Goal: Task Accomplishment & Management: Manage account settings

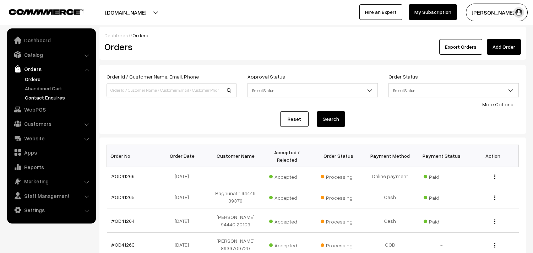
scroll to position [79, 0]
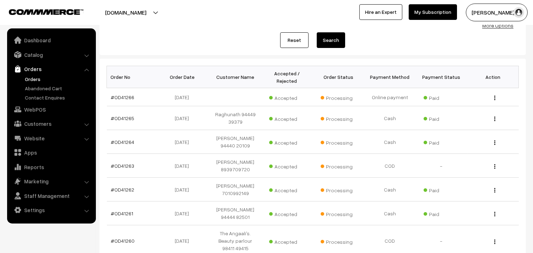
click at [36, 77] on link "Orders" at bounding box center [58, 78] width 70 height 7
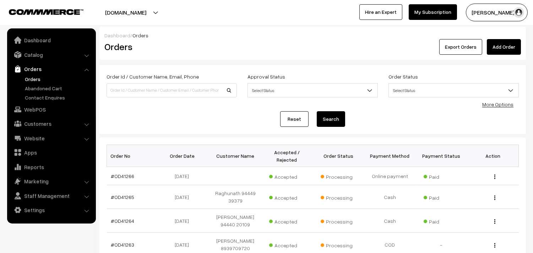
click at [34, 79] on link "Orders" at bounding box center [58, 78] width 70 height 7
click at [39, 79] on link "Orders" at bounding box center [58, 78] width 70 height 7
click at [35, 79] on link "Orders" at bounding box center [58, 78] width 70 height 7
click at [31, 113] on link "WebPOS" at bounding box center [51, 109] width 85 height 13
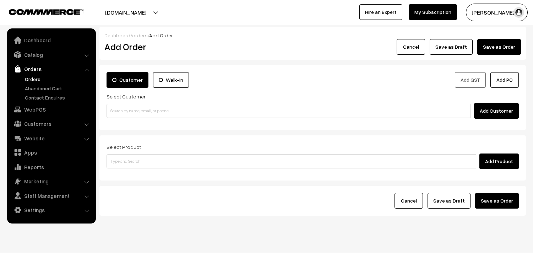
click at [159, 159] on input at bounding box center [292, 161] width 370 height 14
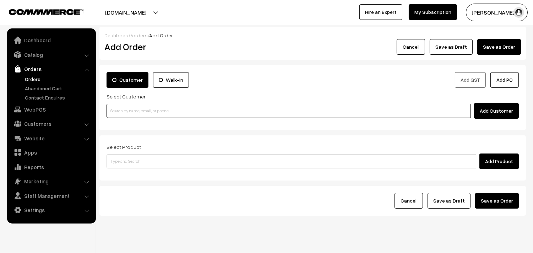
click at [161, 115] on input at bounding box center [289, 111] width 364 height 14
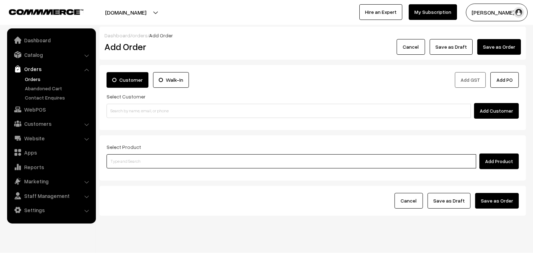
click at [152, 160] on input at bounding box center [292, 161] width 370 height 14
type input "Tomato Thokku"
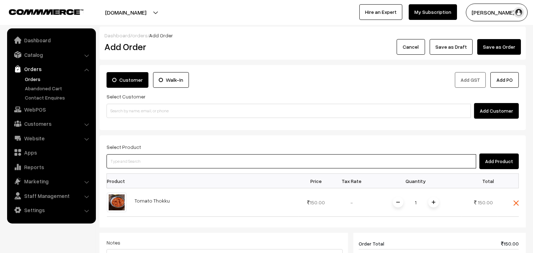
click at [152, 160] on input at bounding box center [292, 161] width 370 height 14
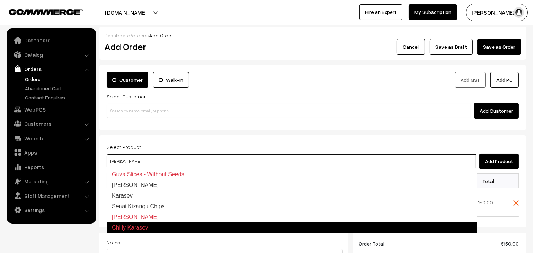
type input "Senai Kizangu Chips"
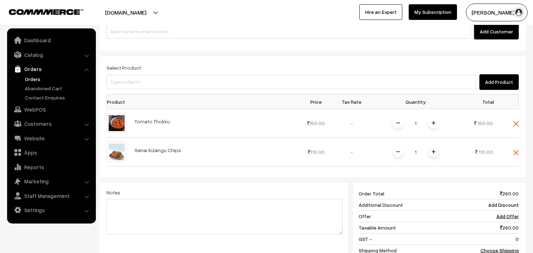
scroll to position [79, 0]
click at [23, 76] on link "Orders" at bounding box center [58, 78] width 70 height 7
click at [28, 76] on link "Orders" at bounding box center [58, 78] width 70 height 7
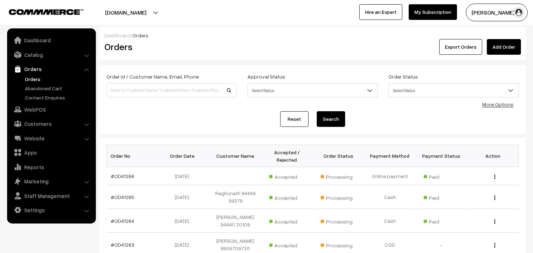
click at [40, 80] on link "Orders" at bounding box center [58, 78] width 70 height 7
click at [44, 121] on link "Customers" at bounding box center [51, 123] width 85 height 13
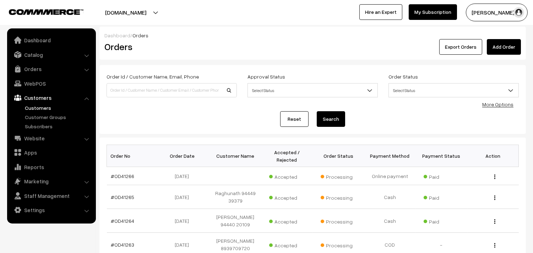
click at [42, 108] on link "Customers" at bounding box center [58, 107] width 70 height 7
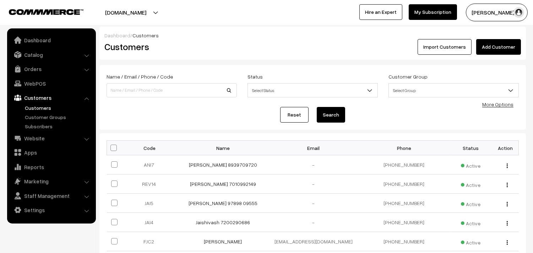
click at [501, 33] on div "Dashboard / Customers" at bounding box center [312, 35] width 417 height 7
click at [497, 46] on link "Add Customer" at bounding box center [498, 47] width 45 height 16
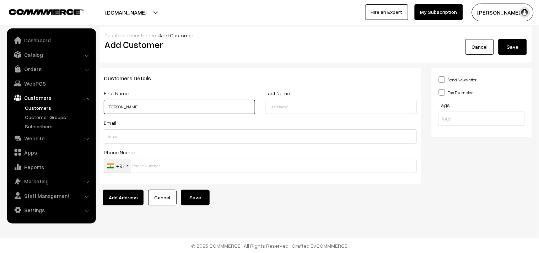
paste input "98412 78872"
type input "[PERSON_NAME] 98412 78872"
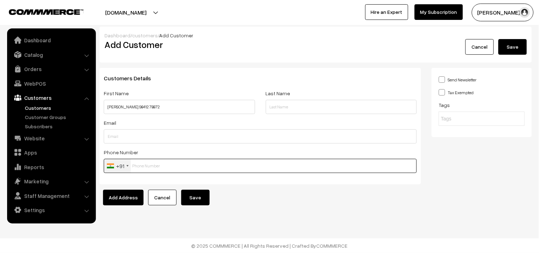
drag, startPoint x: 135, startPoint y: 160, endPoint x: 139, endPoint y: 164, distance: 6.3
click at [137, 161] on input "text" at bounding box center [260, 166] width 313 height 14
paste input "98412 7887"
click at [157, 162] on input "98412 7887" at bounding box center [260, 166] width 313 height 14
type input "9841278872"
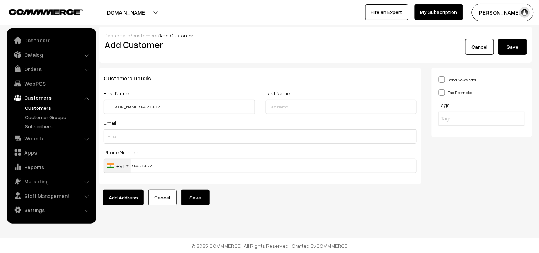
click at [189, 201] on button "Save" at bounding box center [195, 198] width 28 height 16
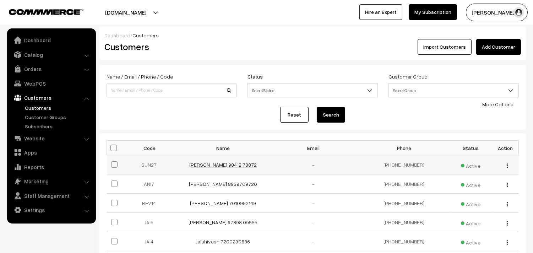
click at [222, 164] on link "[PERSON_NAME] 98412 78872" at bounding box center [222, 165] width 67 height 6
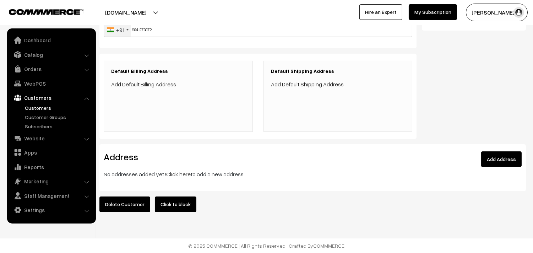
scroll to position [140, 0]
drag, startPoint x: 174, startPoint y: 173, endPoint x: 177, endPoint y: 168, distance: 5.4
click at [175, 173] on div "Address Add Address No addresses added yet ! Click here to add a new address." at bounding box center [312, 167] width 427 height 47
click at [177, 171] on link "Click here" at bounding box center [178, 174] width 25 height 7
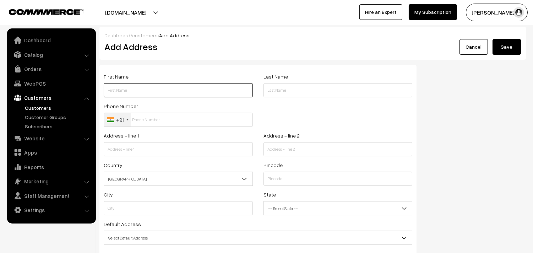
click at [157, 93] on input "text" at bounding box center [178, 90] width 149 height 14
click at [139, 86] on input "text" at bounding box center [178, 90] width 149 height 14
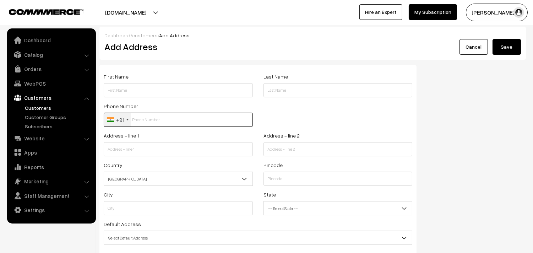
click at [144, 121] on input "text" at bounding box center [178, 120] width 149 height 14
paste input "98412 7887"
click at [149, 117] on input "98412 7887" at bounding box center [178, 120] width 149 height 14
type input "9841278872"
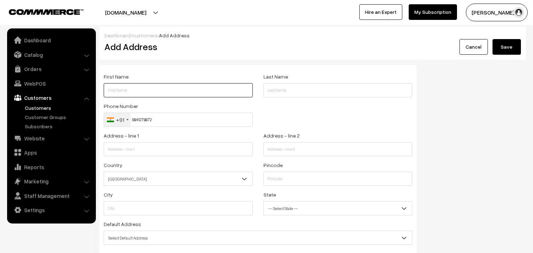
click at [175, 84] on input "text" at bounding box center [178, 90] width 149 height 14
paste input "Sunitha"
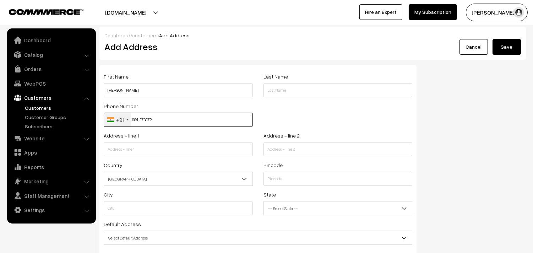
click at [142, 119] on input "9841278872" at bounding box center [178, 120] width 149 height 14
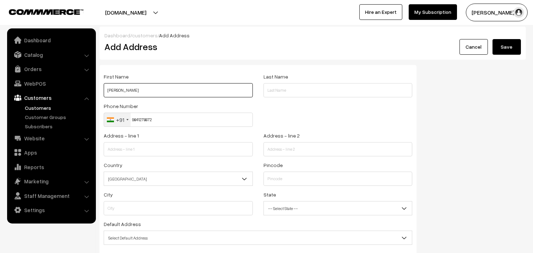
click at [140, 96] on input "Sunitha" at bounding box center [178, 90] width 149 height 14
paste input "9841278872"
type input "Sunitha 9841278872"
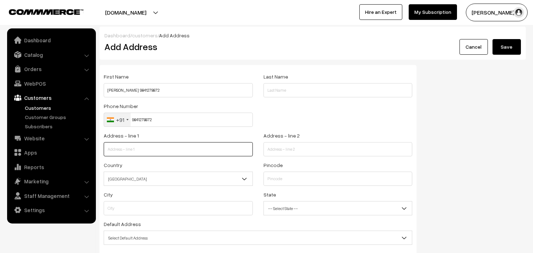
click at [148, 150] on input "text" at bounding box center [178, 149] width 149 height 14
paste input "Sunitha no 3 narayana nillayam besharam road Nungambakkam Chennai 34"
drag, startPoint x: 180, startPoint y: 151, endPoint x: 250, endPoint y: 154, distance: 70.1
click at [250, 154] on input "Sunitha no 3 narayana nillayam besharam road Nungambakkam Chennai 34" at bounding box center [178, 149] width 149 height 14
type input "Sunitha no 3 narayana nillayam besharam"
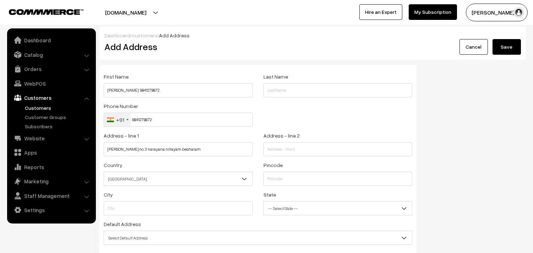
click at [269, 157] on div "Address - line 2" at bounding box center [338, 145] width 160 height 29
paste input "road Nungambakkam Chennai 34"
click at [272, 150] on input "road Nungambakkam Chennai 34" at bounding box center [338, 149] width 149 height 14
type input "road Nungambakkam Chennai 34"
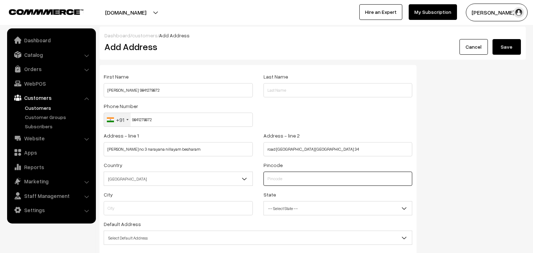
click at [276, 182] on input "text" at bounding box center [338, 179] width 149 height 14
type input "600034"
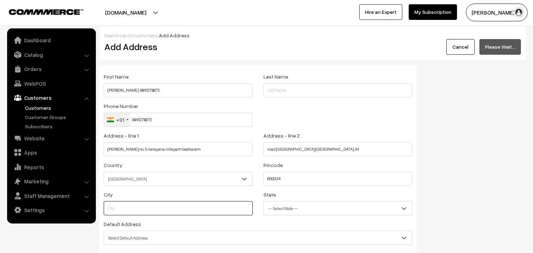
type input "Chennai"
select select "Tamil Nadu"
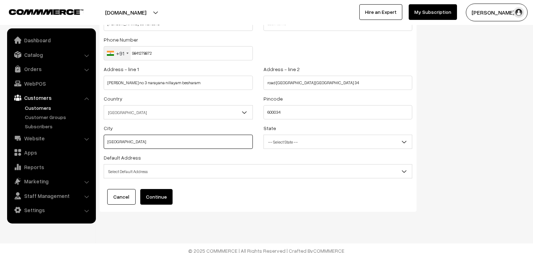
scroll to position [72, 0]
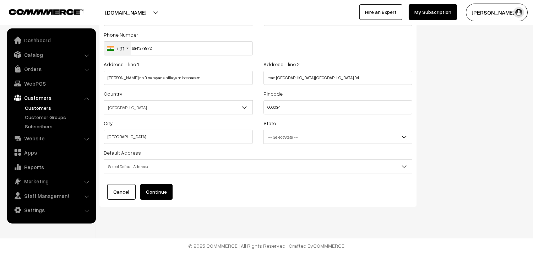
click at [179, 167] on span "Select Default Address" at bounding box center [258, 166] width 308 height 12
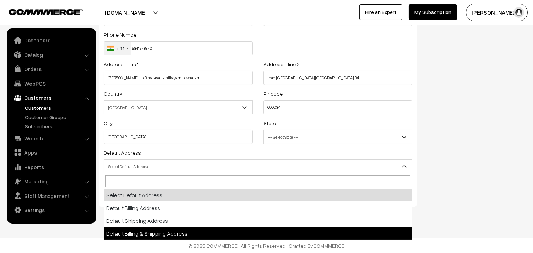
select select "3"
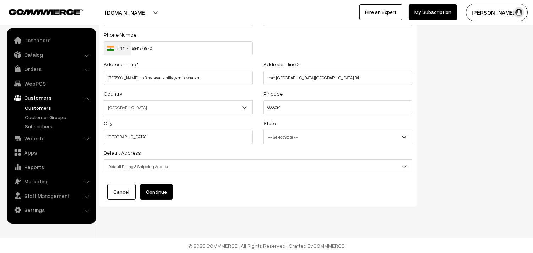
click at [159, 188] on button "Continue" at bounding box center [156, 192] width 32 height 16
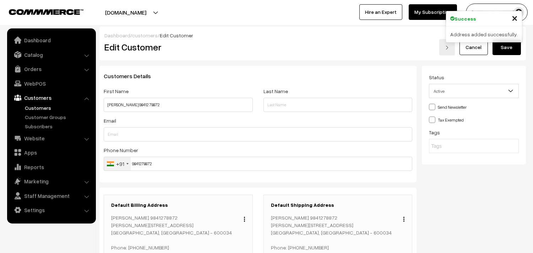
click at [510, 46] on button "Save" at bounding box center [507, 47] width 28 height 16
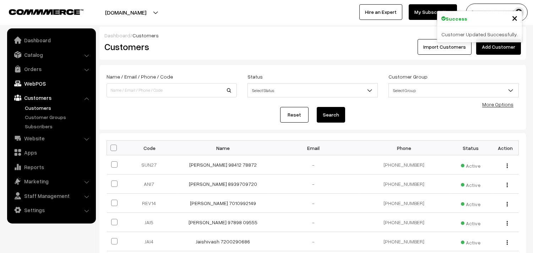
click at [42, 78] on link "WebPOS" at bounding box center [51, 83] width 85 height 13
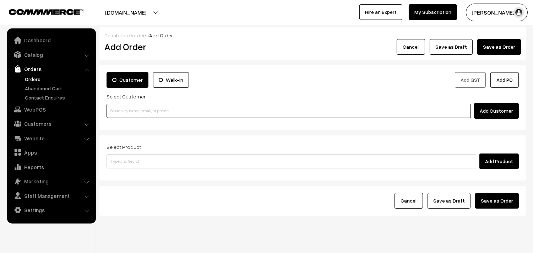
click at [144, 110] on input at bounding box center [289, 111] width 364 height 14
paste input "98412 78872"
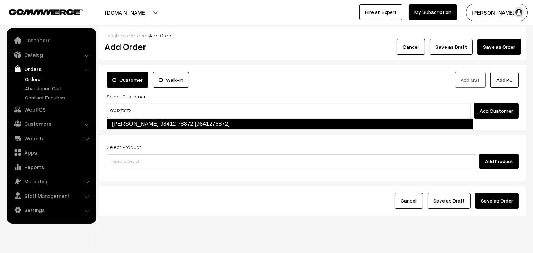
click at [129, 128] on link "Sunitha 98412 78872 [9841278872]" at bounding box center [290, 123] width 367 height 11
type input "98412 78872"
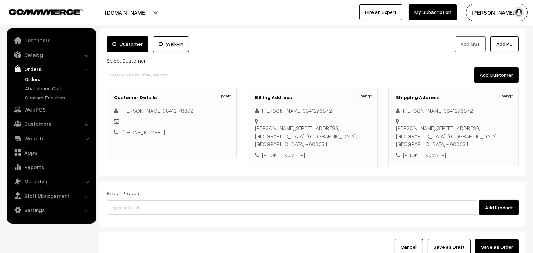
scroll to position [39, 0]
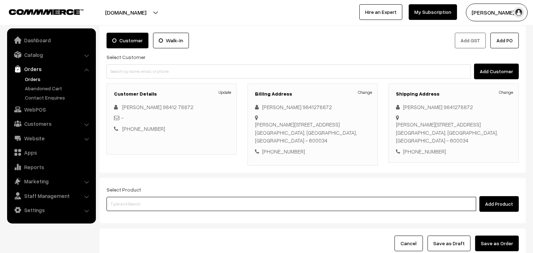
click at [158, 203] on input at bounding box center [292, 204] width 370 height 14
paste input "27th Regular Lunch -Without Rice"
type input "27th Regular Lunch -Without Rice"
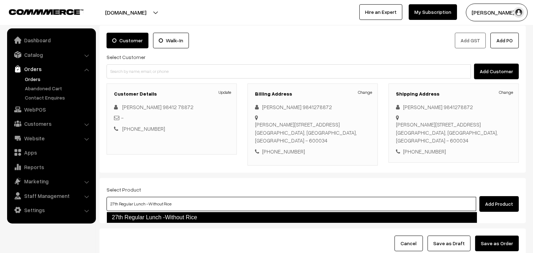
click at [156, 212] on link "27th Regular Lunch -Without Rice" at bounding box center [292, 217] width 371 height 11
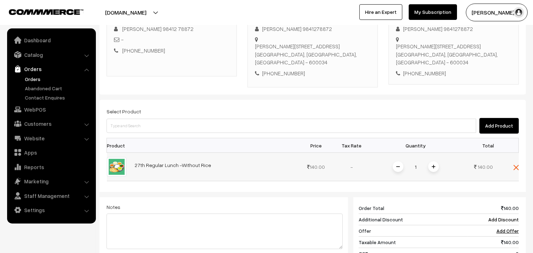
scroll to position [118, 0]
click at [432, 165] on img at bounding box center [434, 166] width 4 height 4
click at [433, 166] on img at bounding box center [434, 166] width 4 height 4
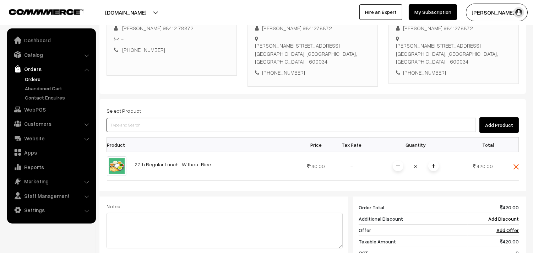
click at [174, 120] on input at bounding box center [292, 125] width 370 height 14
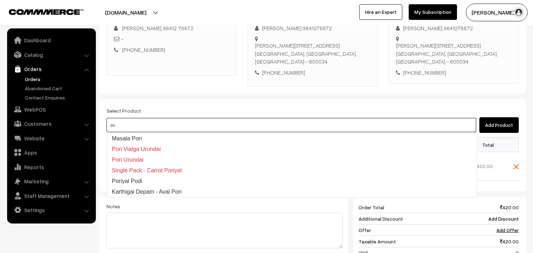
type input "p"
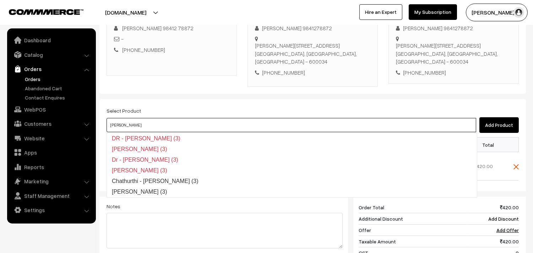
type input "[PERSON_NAME] (3)"
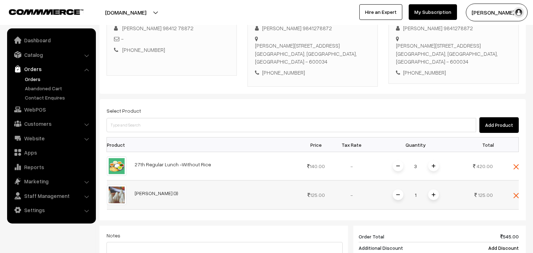
click at [436, 196] on span at bounding box center [433, 194] width 11 height 11
click at [432, 196] on div "Dashboard / orders / Add Order Add Order Cancel Save as Draft Save as Order Sav…" at bounding box center [312, 144] width 427 height 473
click at [432, 196] on img at bounding box center [434, 195] width 4 height 4
click at [431, 196] on span at bounding box center [433, 194] width 11 height 11
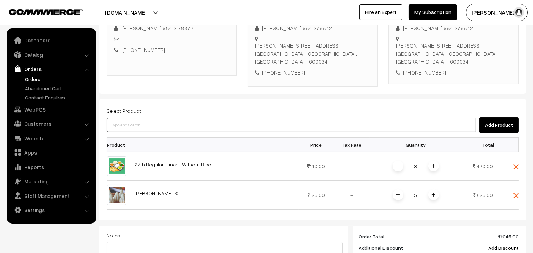
click at [178, 131] on input at bounding box center [292, 125] width 370 height 14
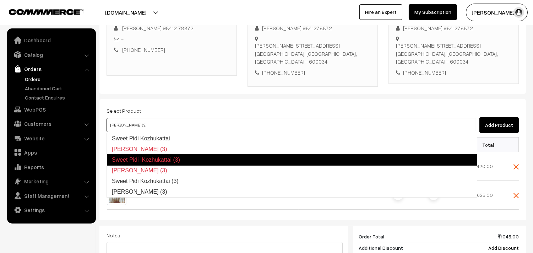
type input "Sweet Pidi Kozhukattai (3)"
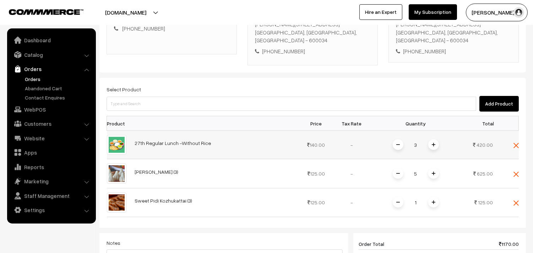
scroll to position [158, 0]
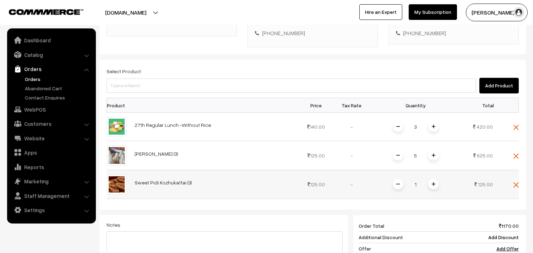
click at [431, 184] on span at bounding box center [433, 184] width 11 height 11
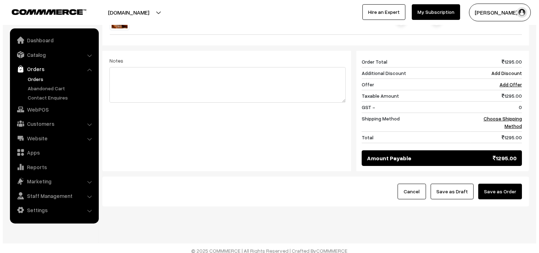
scroll to position [328, 0]
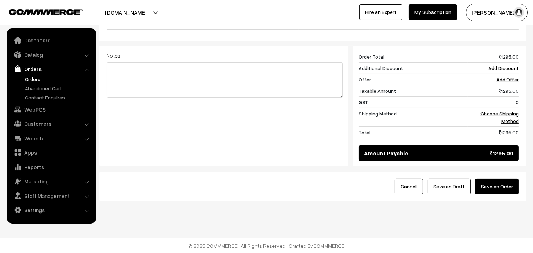
click at [500, 192] on button "Save as Order" at bounding box center [497, 187] width 44 height 16
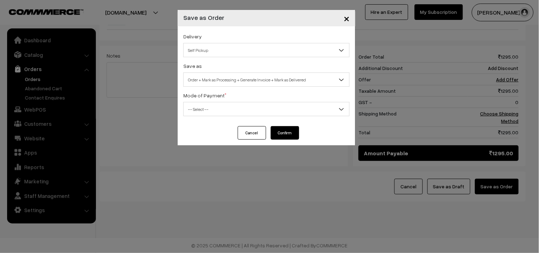
drag, startPoint x: 251, startPoint y: 132, endPoint x: 425, endPoint y: 175, distance: 179.6
click at [250, 132] on button "Cancel" at bounding box center [252, 132] width 28 height 13
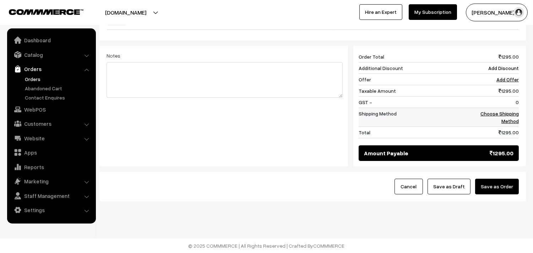
click at [505, 115] on link "Choose Shipping Method" at bounding box center [500, 116] width 38 height 13
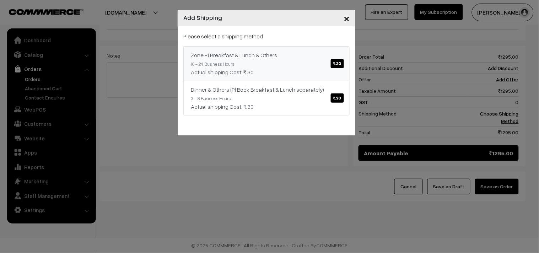
click at [313, 70] on div "Actual shipping Cost: ₹.30" at bounding box center [266, 72] width 151 height 9
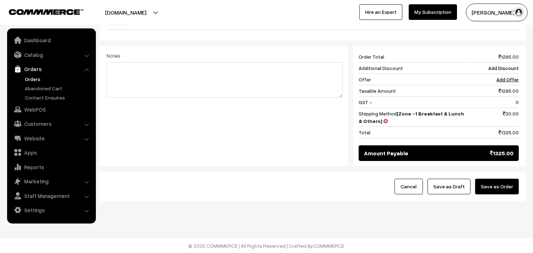
click at [503, 186] on button "Save as Order" at bounding box center [497, 187] width 44 height 16
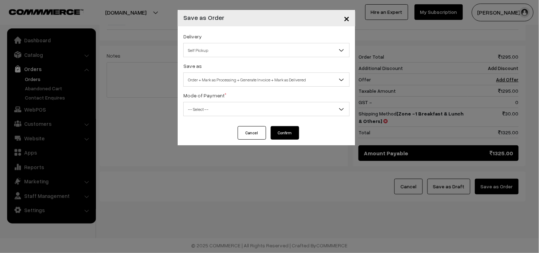
click at [222, 86] on span "Order + Mark as Processing + Generate Invoice + Mark as Delivered" at bounding box center [267, 80] width 166 height 12
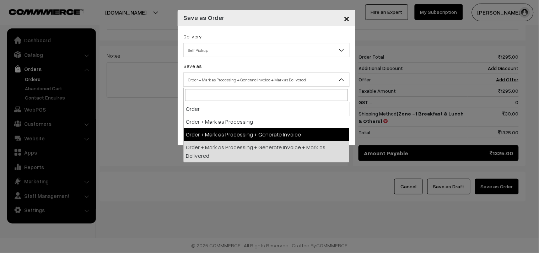
select select "3"
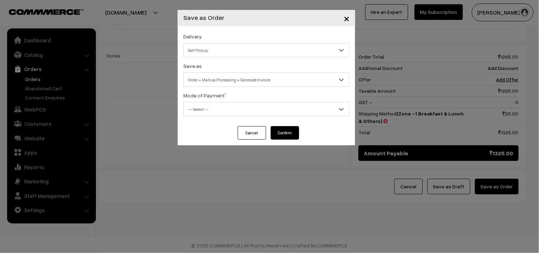
click at [210, 112] on span "-- Select --" at bounding box center [267, 109] width 166 height 12
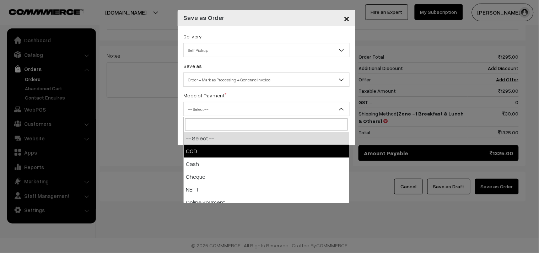
select select "1"
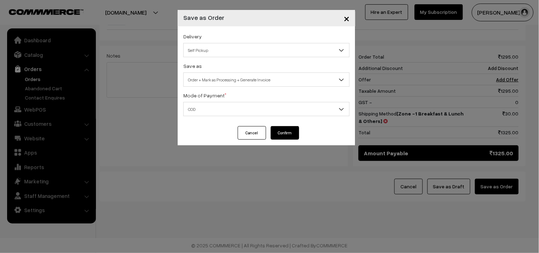
click at [288, 133] on button "Confirm" at bounding box center [285, 132] width 28 height 13
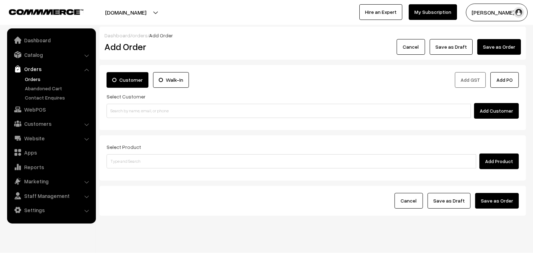
click at [38, 80] on link "Orders" at bounding box center [58, 78] width 70 height 7
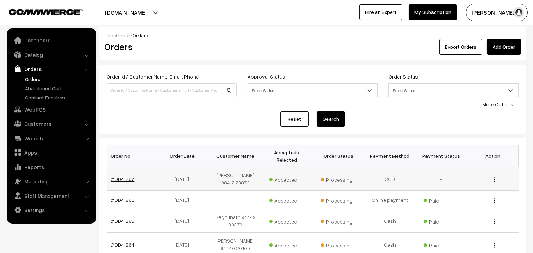
click at [124, 176] on link "#OD41267" at bounding box center [122, 179] width 23 height 6
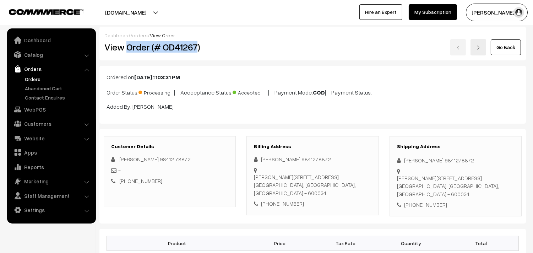
drag, startPoint x: 126, startPoint y: 52, endPoint x: 209, endPoint y: 53, distance: 82.8
click at [197, 47] on h2 "View Order (# OD41267)" at bounding box center [170, 47] width 132 height 11
copy h2 "Order (# OD41267"
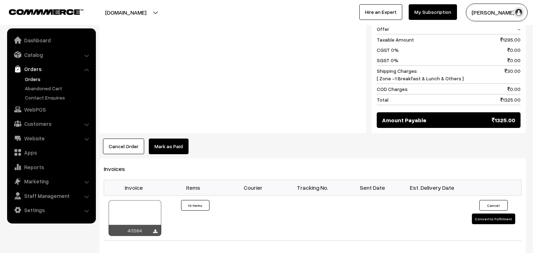
scroll to position [473, 0]
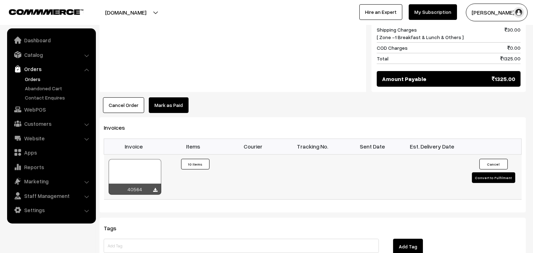
click at [133, 164] on div at bounding box center [135, 177] width 53 height 36
click at [132, 168] on div at bounding box center [135, 177] width 53 height 36
click at [45, 111] on link "WebPOS" at bounding box center [51, 109] width 85 height 13
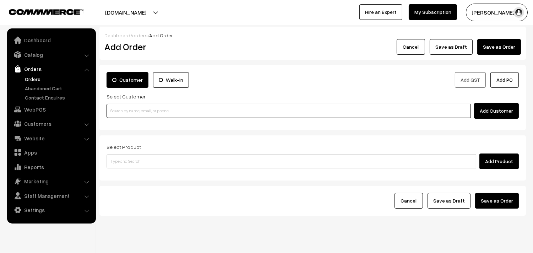
click at [164, 113] on input at bounding box center [289, 111] width 364 height 14
paste input "87544 68963"
click at [132, 111] on input "87544 68963" at bounding box center [289, 111] width 364 height 14
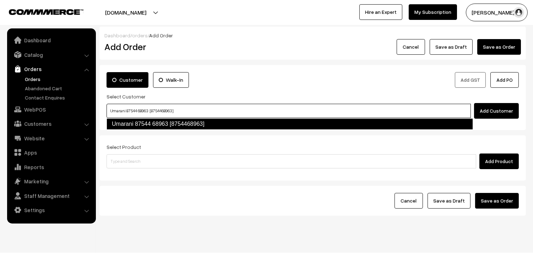
type input "Umarani 87544 68963 [8754468963]"
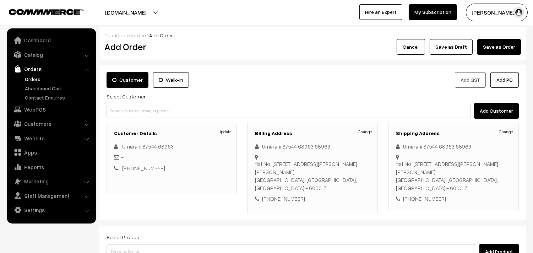
scroll to position [79, 0]
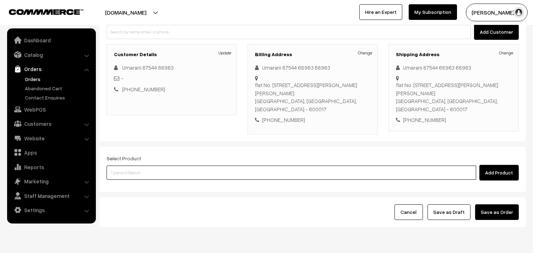
click at [230, 169] on input at bounding box center [292, 173] width 370 height 14
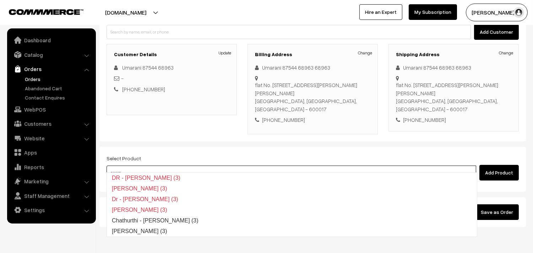
type input "Poorna Kozhukattai (3)"
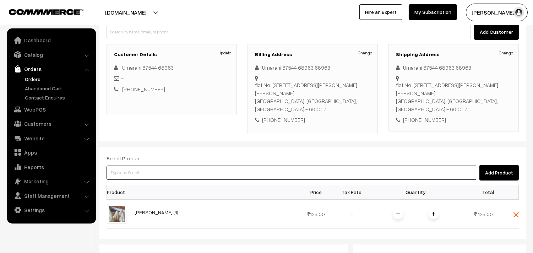
click at [253, 166] on input at bounding box center [292, 173] width 370 height 14
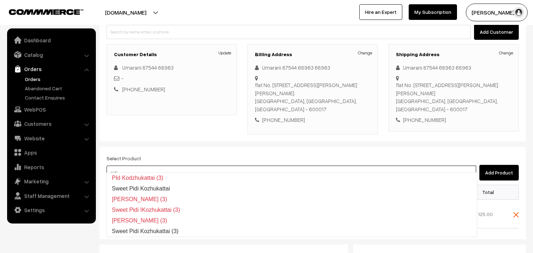
type input "Kara Pidi Kozhukattai (3)"
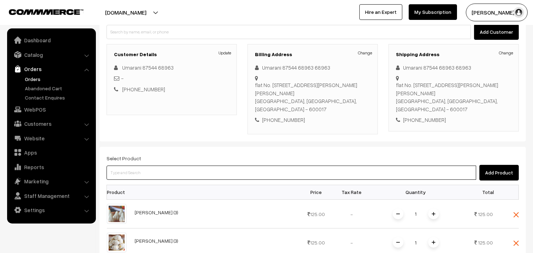
click at [260, 166] on input at bounding box center [292, 173] width 370 height 14
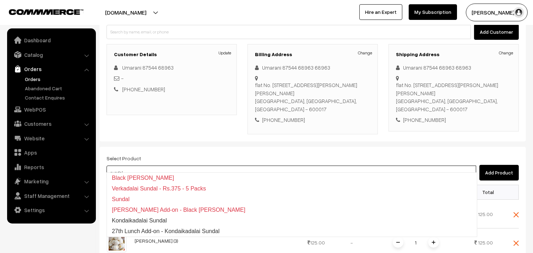
type input "27th Lunch Add-on - Kondaikadalai Sundal"
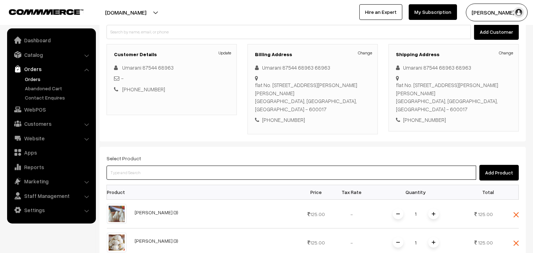
drag, startPoint x: 208, startPoint y: 167, endPoint x: 201, endPoint y: 166, distance: 7.2
click at [205, 166] on input at bounding box center [292, 173] width 370 height 14
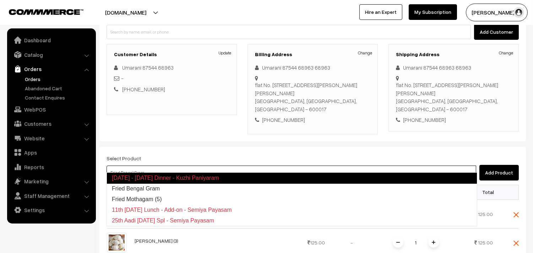
type input "Fried Mothagam (5)"
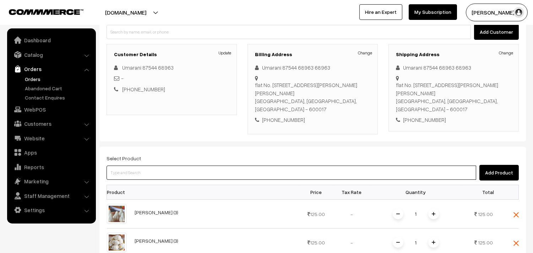
click at [205, 166] on input at bounding box center [292, 173] width 370 height 14
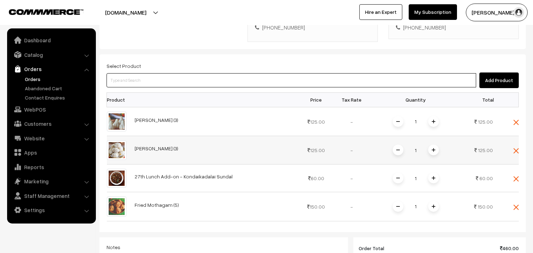
scroll to position [158, 0]
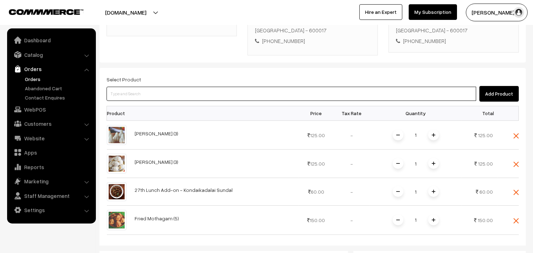
click at [172, 87] on input at bounding box center [292, 94] width 370 height 14
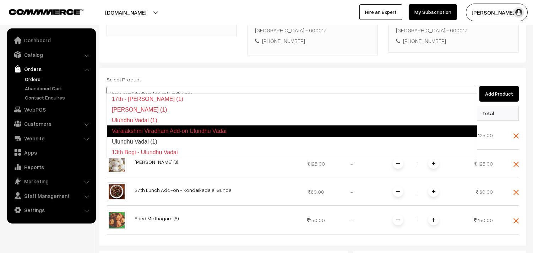
type input "Ulundhu Vadai (1)"
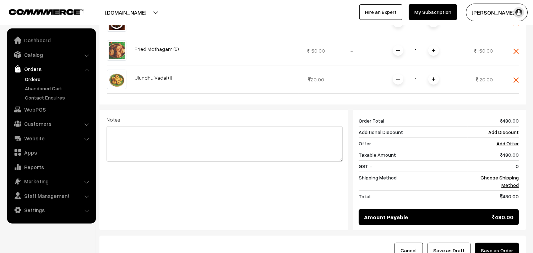
scroll to position [384, 0]
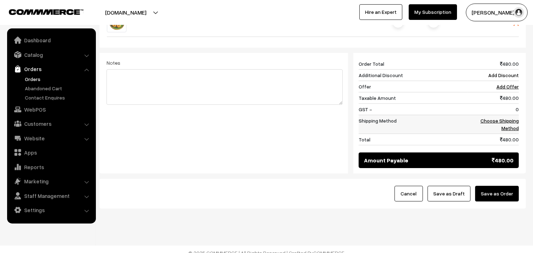
click at [512, 119] on link "Choose Shipping Method" at bounding box center [500, 124] width 38 height 13
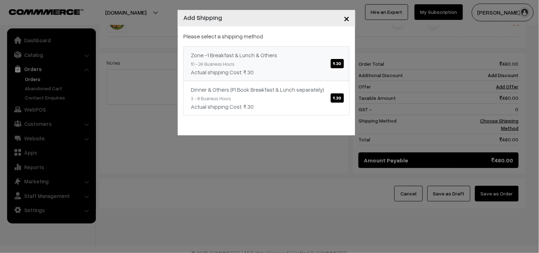
click at [299, 66] on link "Zone -1 Breakfast & Lunch & Others ₹.30 10 - 24 Business Hours Actual shipping …" at bounding box center [266, 63] width 166 height 35
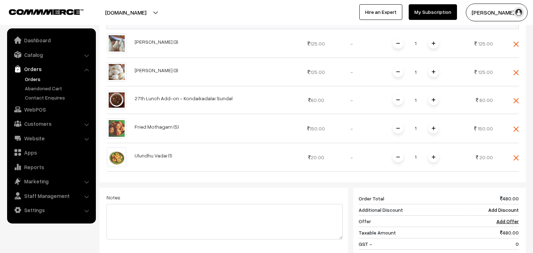
scroll to position [226, 0]
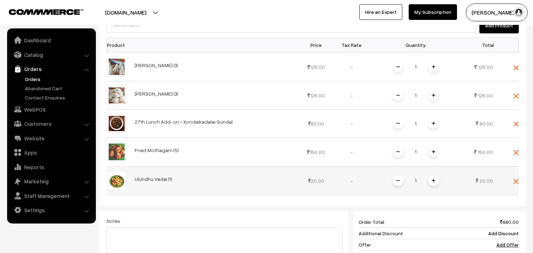
click at [440, 175] on div "1" at bounding box center [415, 180] width 53 height 12
click at [433, 175] on span at bounding box center [433, 180] width 11 height 11
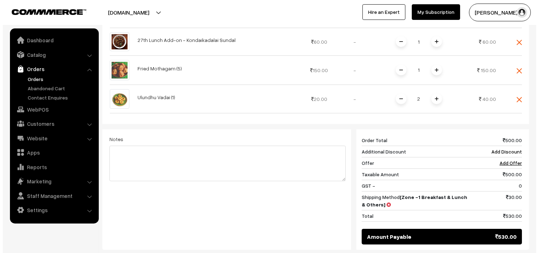
scroll to position [384, 0]
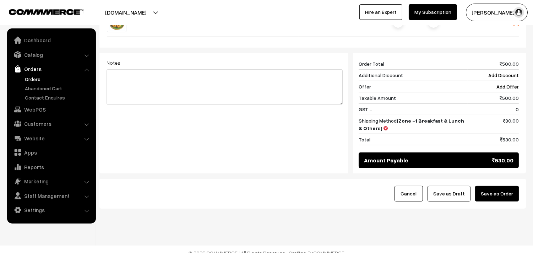
click at [506, 189] on button "Save as Order" at bounding box center [497, 194] width 44 height 16
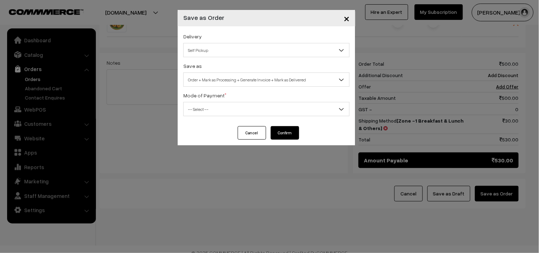
click at [186, 78] on span "Order + Mark as Processing + Generate Invoice + Mark as Delivered" at bounding box center [267, 80] width 166 height 12
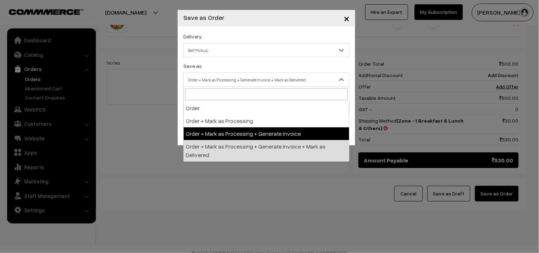
select select "3"
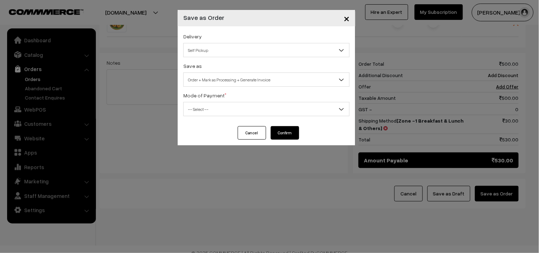
click at [197, 99] on div "Mode of Payment * -- Select -- COD Cash Cheque NEFT Online Payment DD Others --…" at bounding box center [266, 103] width 166 height 25
click at [197, 112] on span "-- Select --" at bounding box center [267, 109] width 166 height 12
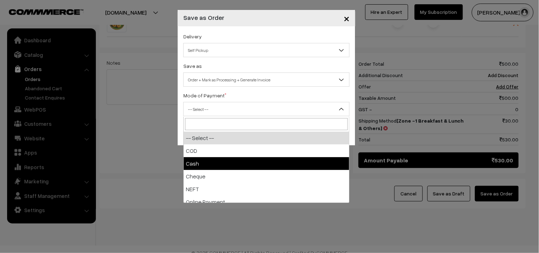
select select "2"
checkbox input "true"
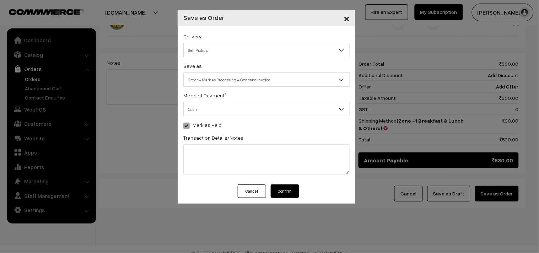
click at [285, 185] on button "Confirm" at bounding box center [285, 190] width 28 height 13
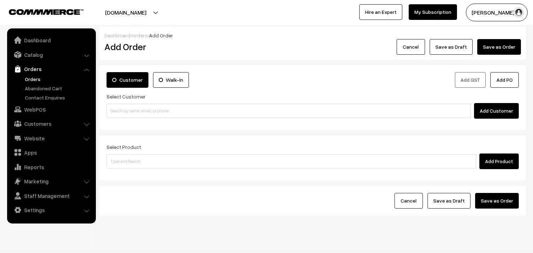
click at [30, 76] on link "Orders" at bounding box center [58, 78] width 70 height 7
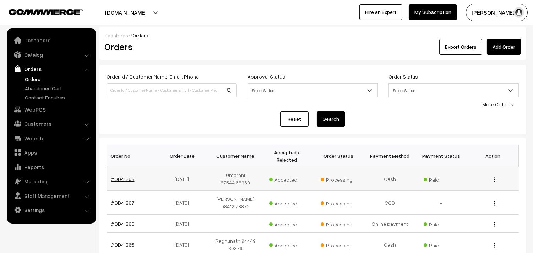
click at [124, 177] on link "#OD41268" at bounding box center [122, 179] width 23 height 6
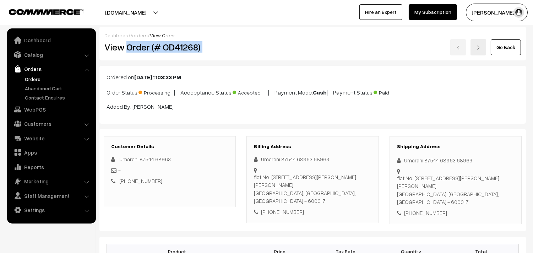
drag, startPoint x: 126, startPoint y: 49, endPoint x: 274, endPoint y: 49, distance: 148.1
click at [274, 49] on div "View Order (# OD41268) Go Back" at bounding box center [312, 47] width 427 height 16
copy div "Order (# OD41268)"
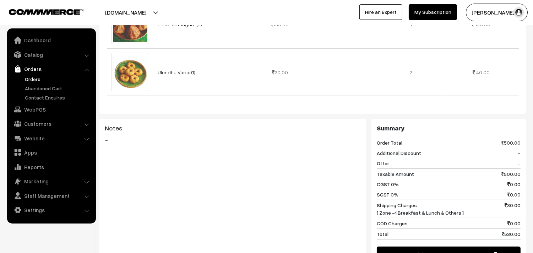
scroll to position [513, 0]
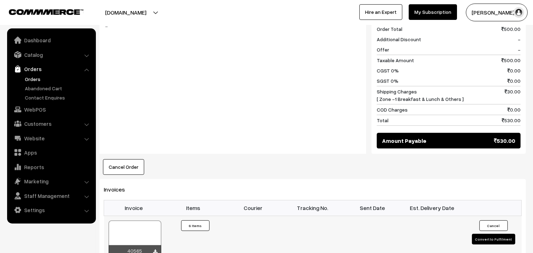
click at [148, 232] on div at bounding box center [135, 239] width 53 height 36
click at [38, 112] on link "WebPOS" at bounding box center [51, 109] width 85 height 13
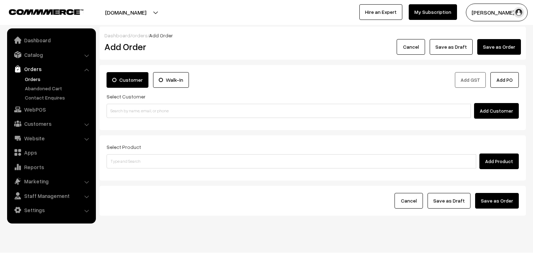
click at [139, 112] on input at bounding box center [289, 111] width 364 height 14
click at [124, 112] on input "94355 91368" at bounding box center [289, 111] width 364 height 14
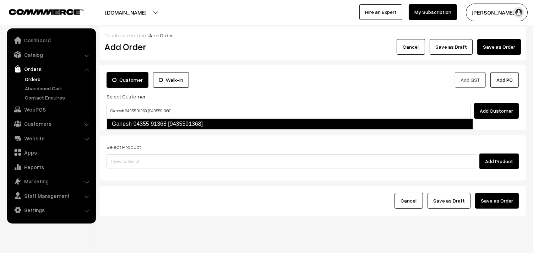
type input "Ganesh 94355 91368 [9435591368]"
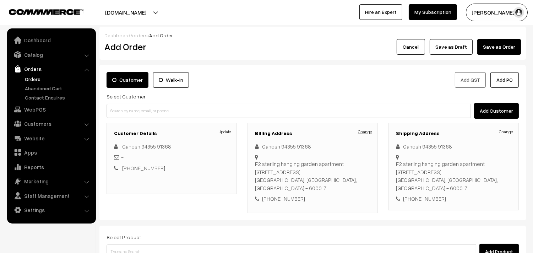
click at [371, 134] on link "Change" at bounding box center [365, 132] width 14 height 6
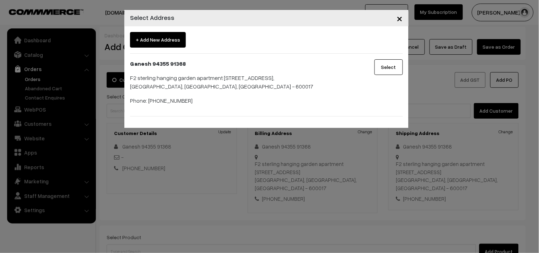
click at [370, 134] on div "× Select Address + Add New Address Ganesh 94355 91368 F2 sterling hanging garde…" at bounding box center [269, 126] width 539 height 253
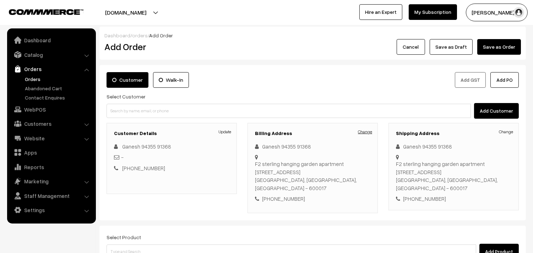
click at [365, 132] on link "Change" at bounding box center [365, 132] width 14 height 6
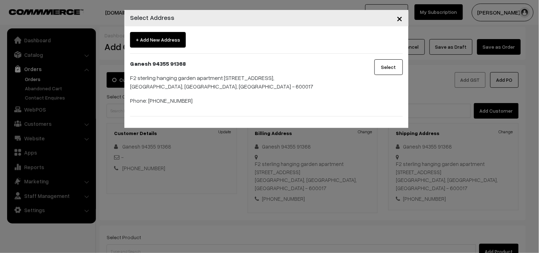
click at [155, 42] on span "+ Add New Address" at bounding box center [158, 40] width 56 height 16
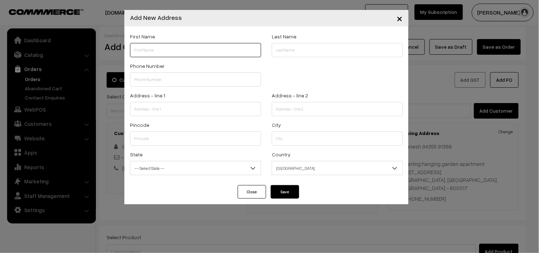
click at [159, 43] on div "First Name" at bounding box center [195, 44] width 131 height 25
drag, startPoint x: 463, startPoint y: 93, endPoint x: 399, endPoint y: 105, distance: 65.5
click at [462, 92] on div "× Add New Address First Name Last Name Phone Number Address - line 1" at bounding box center [269, 126] width 539 height 253
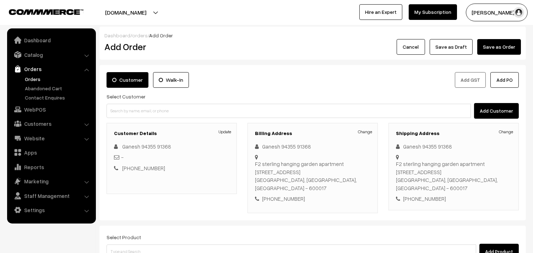
click at [414, 145] on div "Ganesh 94355 91368" at bounding box center [453, 146] width 115 height 8
copy div "Ganesh 94355 91368"
drag, startPoint x: 404, startPoint y: 147, endPoint x: 451, endPoint y: 146, distance: 47.6
click at [451, 146] on div "Ganesh 94355 91368" at bounding box center [453, 146] width 115 height 8
drag, startPoint x: 363, startPoint y: 134, endPoint x: 349, endPoint y: 136, distance: 13.7
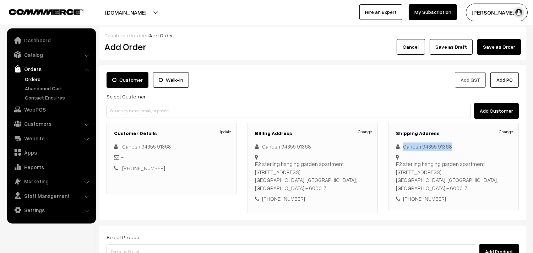
click at [363, 133] on link "Change" at bounding box center [365, 132] width 14 height 6
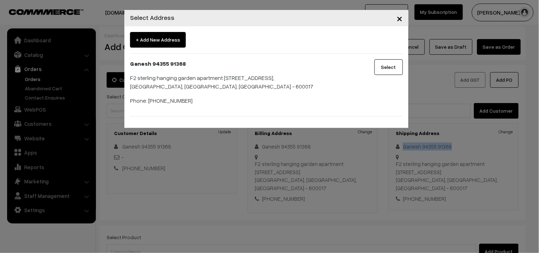
click at [161, 38] on span "+ Add New Address" at bounding box center [158, 40] width 56 height 16
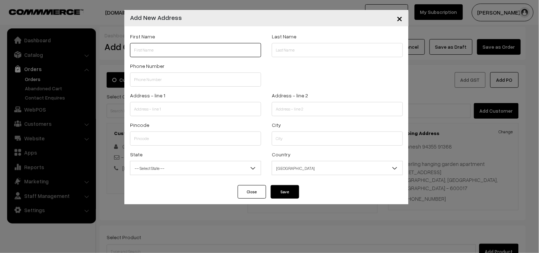
click at [173, 49] on input "text" at bounding box center [195, 50] width 131 height 14
paste input "Ganesh 94355 91368"
click at [157, 46] on input "Ganesh 94355 91368" at bounding box center [195, 50] width 131 height 14
click at [163, 50] on input "Ganesh 94355 91368" at bounding box center [195, 50] width 131 height 14
type input "Ganesh 9435591368"
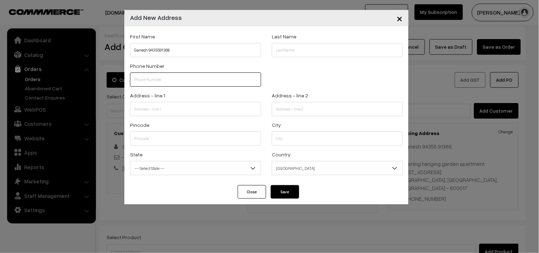
click at [174, 77] on input "text" at bounding box center [195, 79] width 131 height 14
paste input "9435591368"
type input "9435591368"
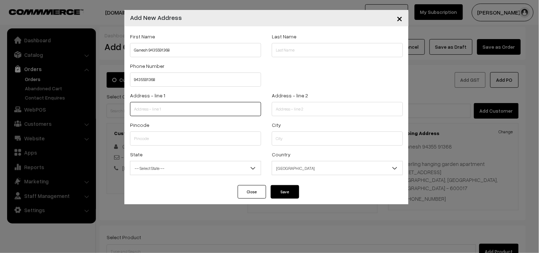
click at [180, 109] on input "text" at bounding box center [195, 109] width 131 height 14
click at [188, 114] on input "text" at bounding box center [195, 109] width 131 height 14
paste input "N. Raja 15/8, Rajagopala chetty Street West Mambalam Chennai 600033"
drag, startPoint x: 185, startPoint y: 108, endPoint x: 263, endPoint y: 110, distance: 77.8
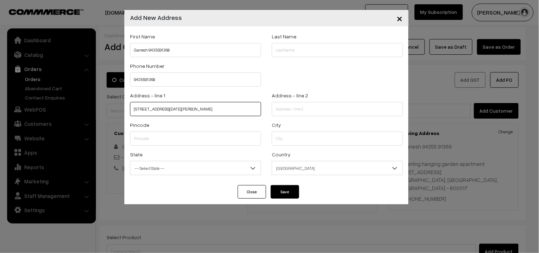
click at [263, 110] on div "Address - line 1 N. Raja 15/8, Rajagopala chetty Street West Mambalam Chennai 6…" at bounding box center [196, 105] width 142 height 29
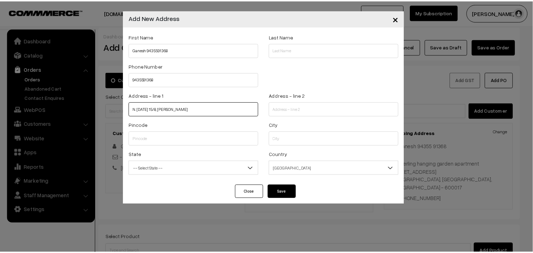
scroll to position [0, 0]
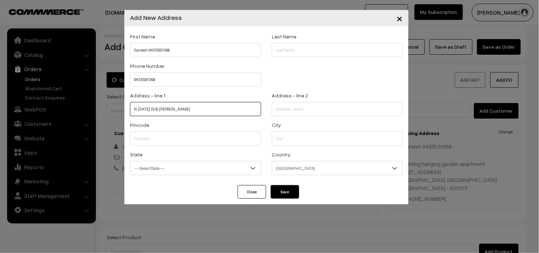
type input "N. Raja 15/8, Rajagopala chetty"
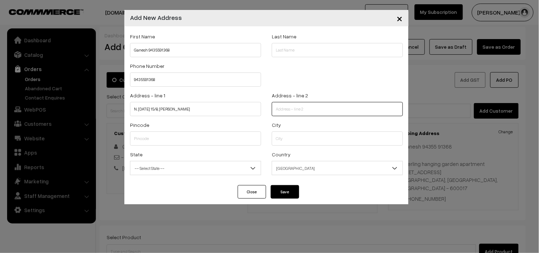
click at [285, 114] on input "text" at bounding box center [337, 109] width 131 height 14
paste input "Street West Mambalam Chennai 600033"
type input "Street West Mambalam Chennai 600033"
click at [171, 148] on div "Pincode" at bounding box center [196, 134] width 142 height 29
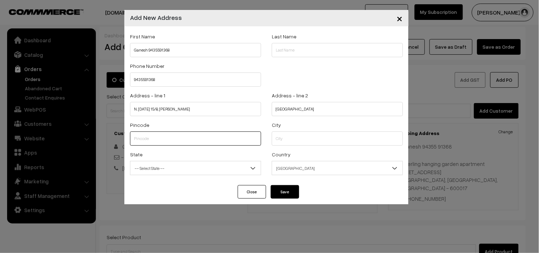
click at [173, 144] on input "text" at bounding box center [195, 138] width 131 height 14
type input "600033"
type input "c"
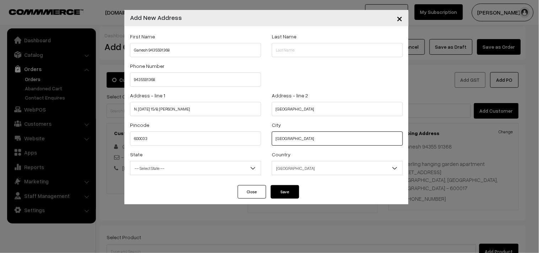
type input "chennai"
click at [203, 164] on span "-- Select State --" at bounding box center [195, 168] width 130 height 12
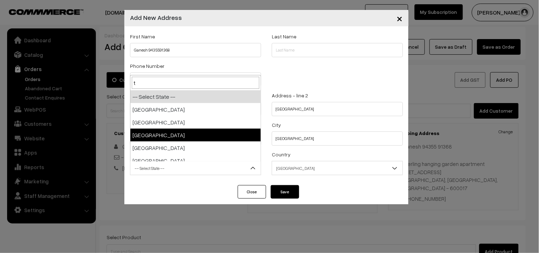
type input "ta"
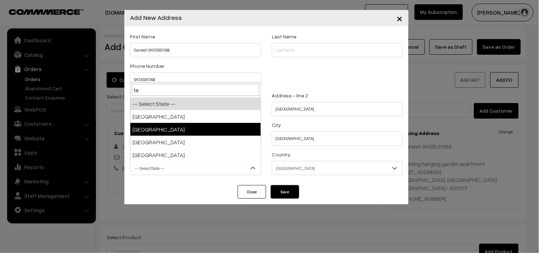
select select "Tamil Nadu"
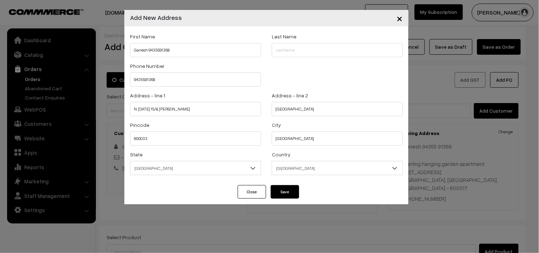
click at [292, 193] on button "Save" at bounding box center [285, 191] width 28 height 13
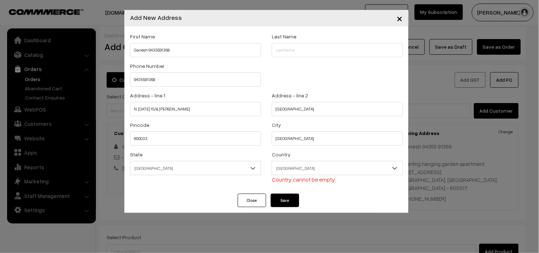
click at [316, 177] on span "Country cannot be empty." at bounding box center [304, 179] width 64 height 7
click at [326, 165] on span "India" at bounding box center [337, 168] width 130 height 12
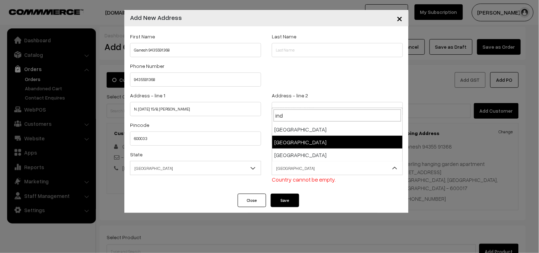
type input "ind"
select select "99"
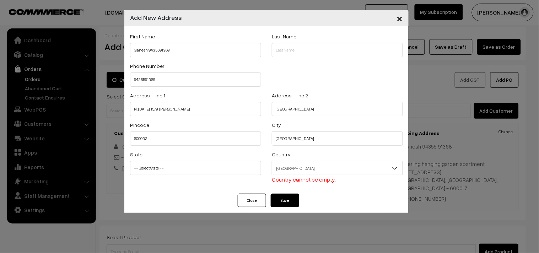
click at [283, 202] on button "Save" at bounding box center [285, 200] width 28 height 13
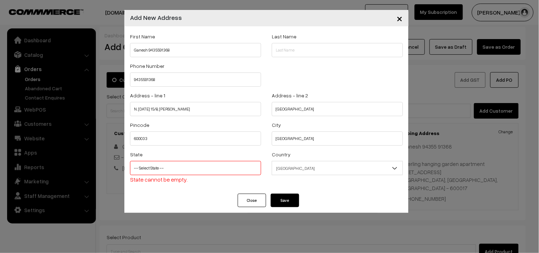
click at [196, 168] on select "-- Select State -- Andaman & Nicobar Islands Andhra Pradesh Arunachal Pradesh A…" at bounding box center [195, 168] width 131 height 14
select select "Tamil Nadu"
click at [130, 161] on select "-- Select State -- Andaman & Nicobar Islands Andhra Pradesh Arunachal Pradesh A…" at bounding box center [195, 168] width 131 height 14
click at [277, 204] on button "Save" at bounding box center [285, 200] width 28 height 13
select select
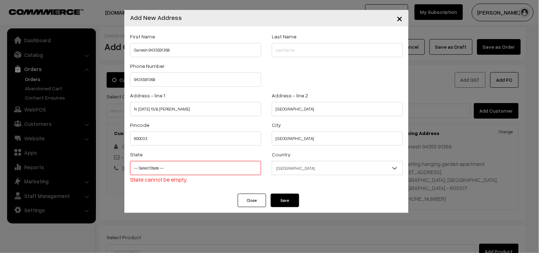
select select
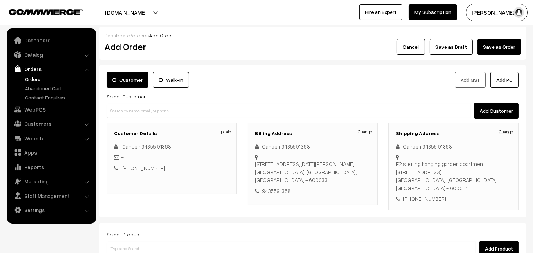
click at [505, 135] on link "Change" at bounding box center [506, 132] width 14 height 6
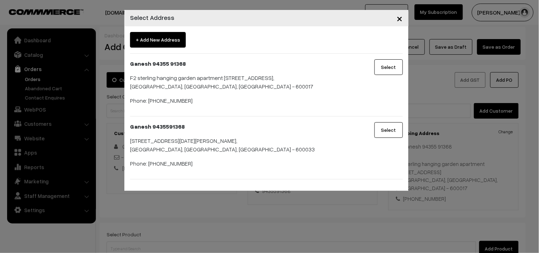
click at [395, 127] on button "Select" at bounding box center [388, 130] width 28 height 16
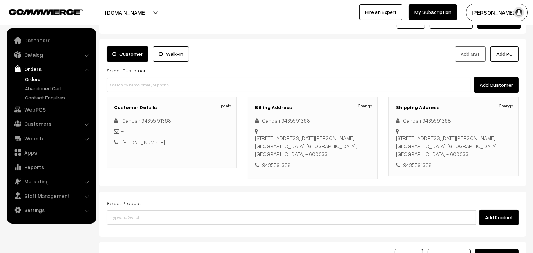
scroll to position [39, 0]
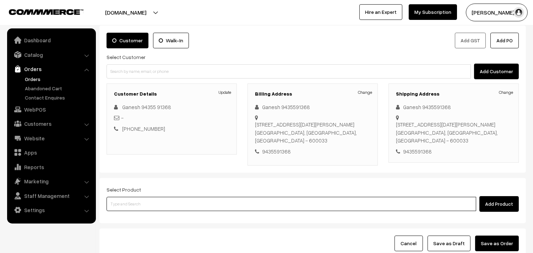
click at [169, 204] on input at bounding box center [292, 204] width 370 height 14
paste input "27th Regular Lunch -Without Rice"
type input "27th Regular Lunch -Without Rice"
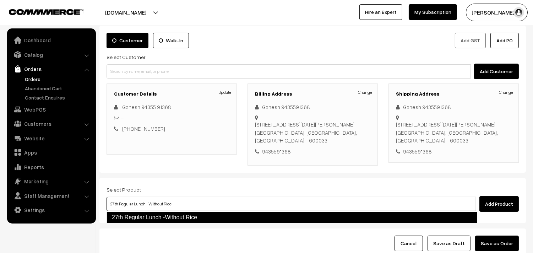
click at [159, 217] on link "27th Regular Lunch -Without Rice" at bounding box center [292, 217] width 371 height 11
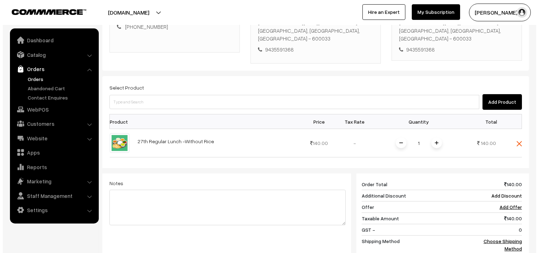
scroll to position [237, 0]
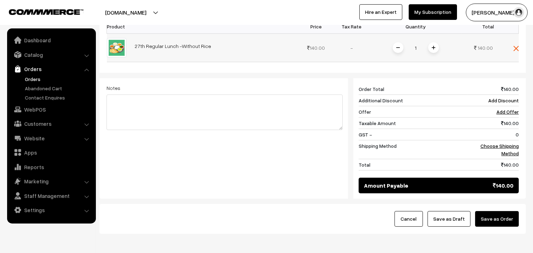
click at [435, 47] on img at bounding box center [434, 48] width 4 height 4
click at [433, 48] on img at bounding box center [434, 48] width 4 height 4
click at [431, 50] on span at bounding box center [433, 47] width 11 height 11
click at [500, 146] on link "Choose Shipping Method" at bounding box center [500, 149] width 38 height 13
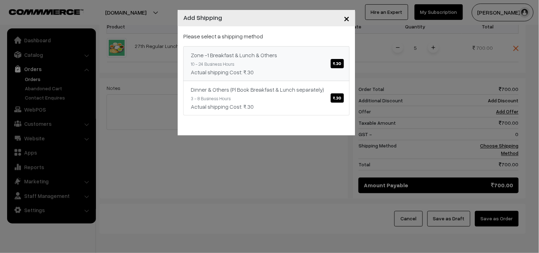
click at [285, 53] on div "Zone -1 Breakfast & Lunch & Others ₹.30" at bounding box center [266, 55] width 151 height 9
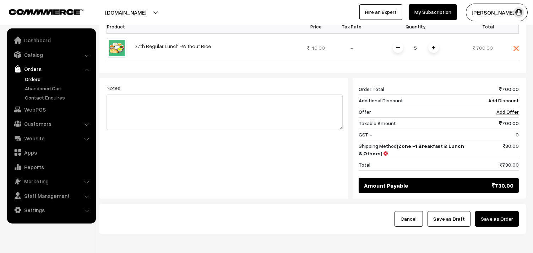
click at [502, 221] on button "Save as Order" at bounding box center [497, 219] width 44 height 16
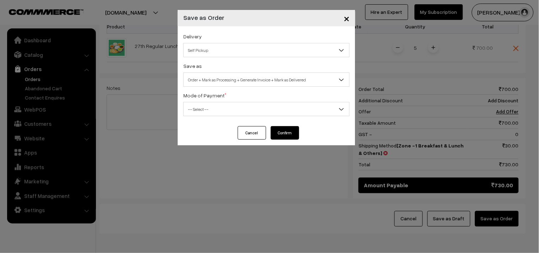
click at [247, 75] on span "Order + Mark as Processing + Generate Invoice + Mark as Delivered" at bounding box center [267, 80] width 166 height 12
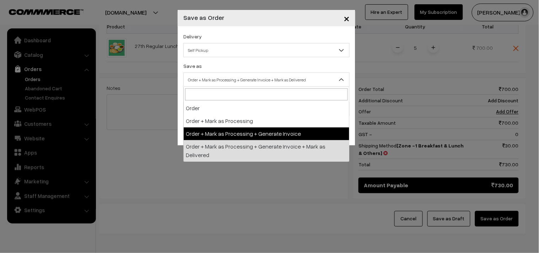
select select "3"
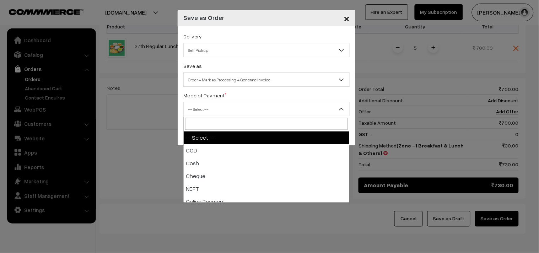
click at [226, 112] on span "-- Select --" at bounding box center [267, 109] width 166 height 12
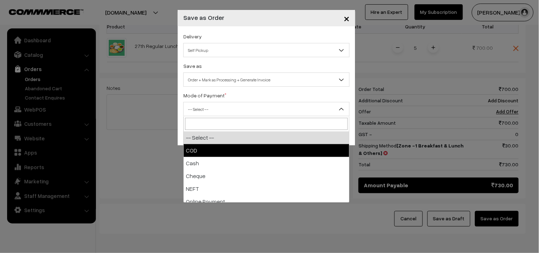
select select "1"
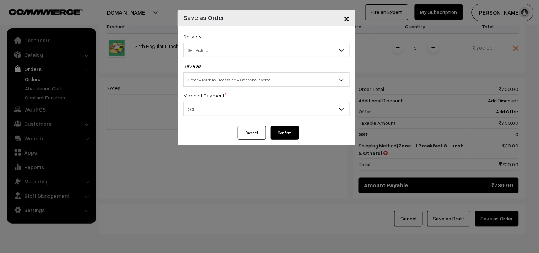
click at [281, 136] on button "Confirm" at bounding box center [285, 132] width 28 height 13
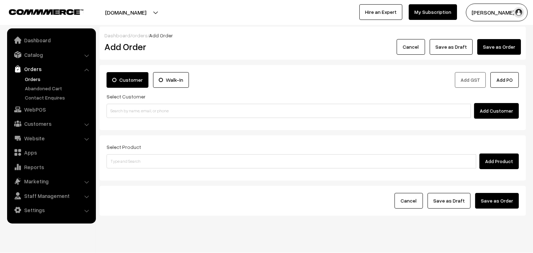
click at [38, 77] on link "Orders" at bounding box center [58, 78] width 70 height 7
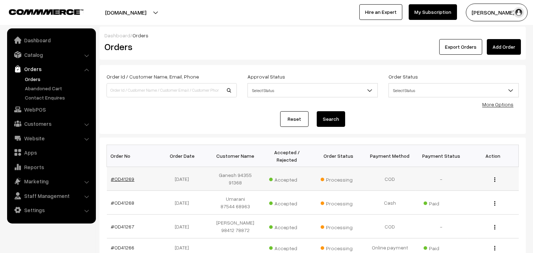
drag, startPoint x: 117, startPoint y: 180, endPoint x: 129, endPoint y: 180, distance: 11.4
click at [118, 180] on link "#OD41269" at bounding box center [122, 179] width 23 height 6
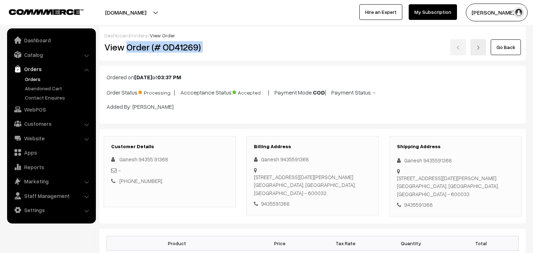
drag, startPoint x: 128, startPoint y: 47, endPoint x: 262, endPoint y: 49, distance: 133.9
click at [288, 48] on div "View Order (# OD41269) Go Back" at bounding box center [312, 47] width 427 height 16
copy div "Order (# OD41269)"
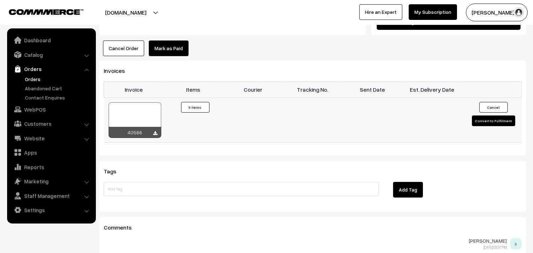
scroll to position [315, 0]
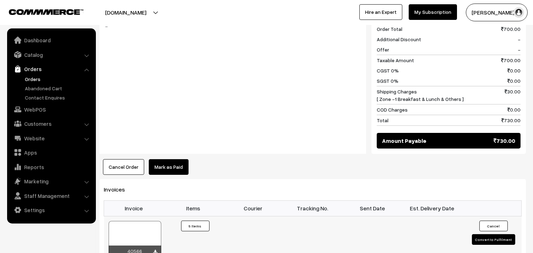
click at [144, 218] on td "40566" at bounding box center [134, 238] width 60 height 45
click at [148, 229] on div at bounding box center [135, 239] width 53 height 36
click at [40, 107] on link "WebPOS" at bounding box center [51, 109] width 85 height 13
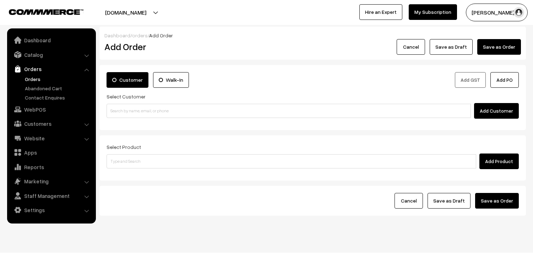
click at [144, 108] on input at bounding box center [289, 111] width 364 height 14
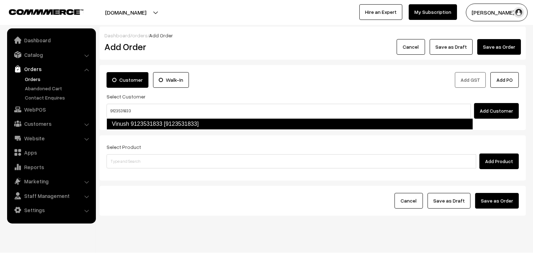
click at [131, 122] on link "Vinush 9123531833 [9123531833]" at bounding box center [290, 123] width 367 height 11
type input "9123531833"
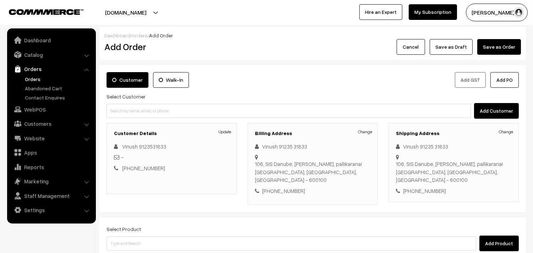
scroll to position [89, 0]
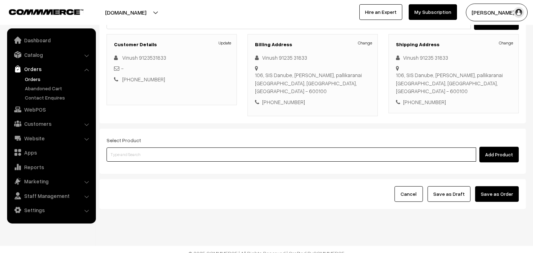
drag, startPoint x: 185, startPoint y: 151, endPoint x: 180, endPoint y: 152, distance: 5.0
click at [180, 152] on input at bounding box center [292, 154] width 370 height 14
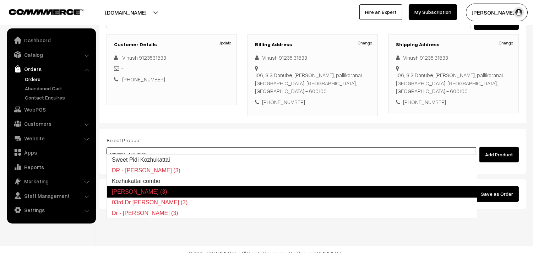
type input "Kozhukattai combo"
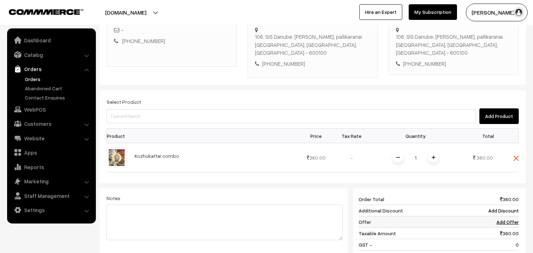
scroll to position [168, 0]
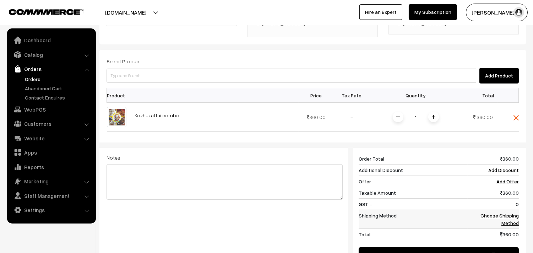
click at [508, 218] on td "Choose Shipping Method" at bounding box center [493, 219] width 51 height 19
click at [508, 215] on link "Choose Shipping Method" at bounding box center [500, 218] width 38 height 13
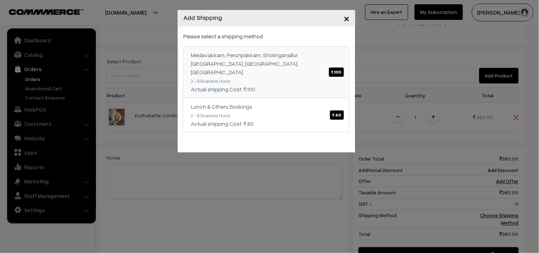
click at [303, 55] on div "Medavakkam, Perunpakkam, Sholinganallur, seliyur, Kirattur, Perambur ₹.100" at bounding box center [266, 64] width 151 height 26
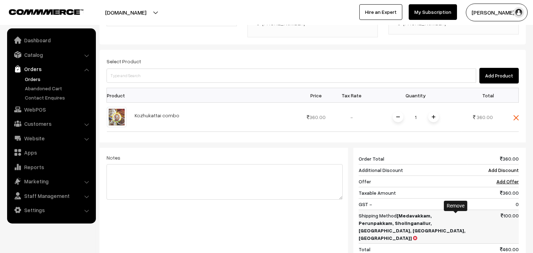
click at [417, 236] on icon at bounding box center [415, 238] width 4 height 5
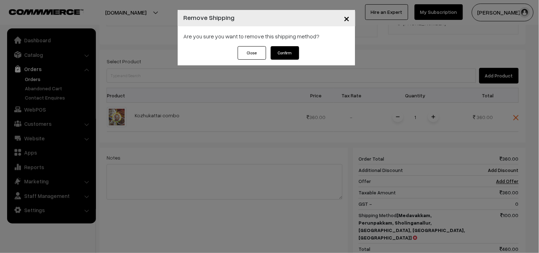
click at [285, 58] on button "Confirm" at bounding box center [285, 52] width 28 height 13
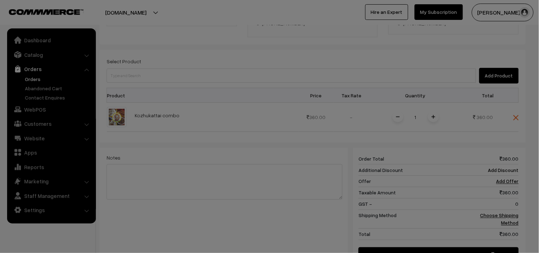
click at [285, 58] on body "Thank you for showing interest. Our team will call you shortly. Close annamfood…" at bounding box center [269, 93] width 539 height 523
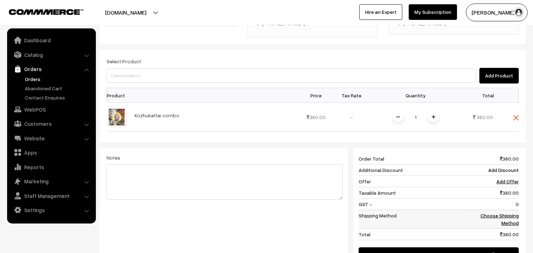
click at [502, 212] on link "Choose Shipping Method" at bounding box center [500, 218] width 38 height 13
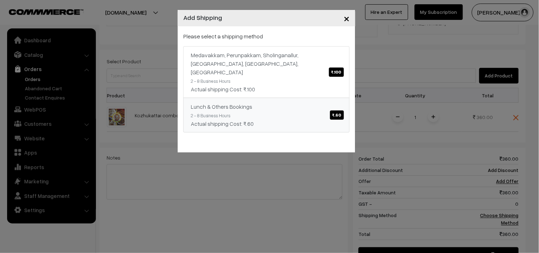
click at [254, 102] on link "Lunch & Others Bookings ₹.60 2 - 8 Business Hours Actual shipping Cost: ₹.60" at bounding box center [266, 115] width 166 height 35
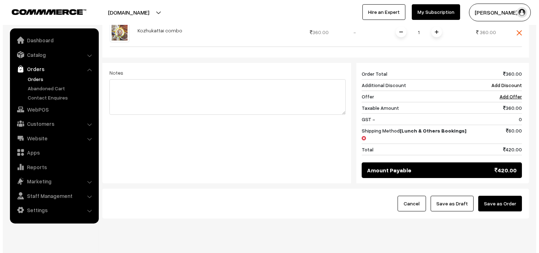
scroll to position [255, 0]
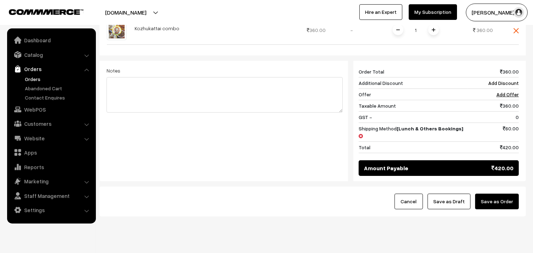
click at [494, 194] on button "Save as Order" at bounding box center [497, 202] width 44 height 16
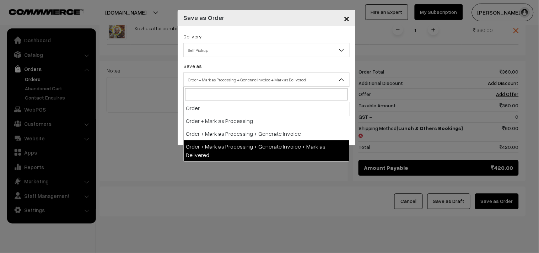
click at [226, 77] on span "Order + Mark as Processing + Generate Invoice + Mark as Delivered" at bounding box center [267, 80] width 166 height 12
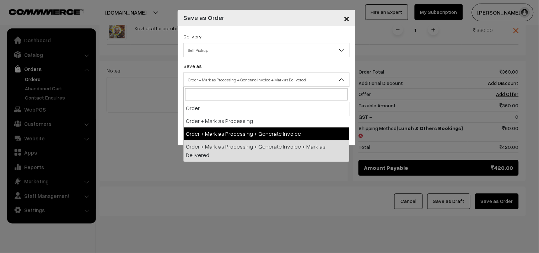
select select "3"
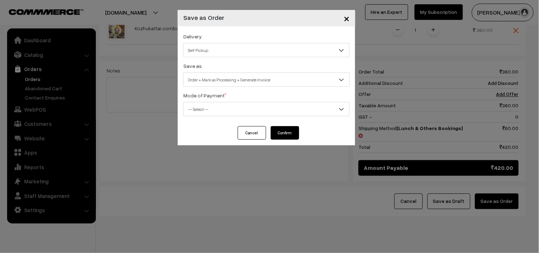
click at [210, 114] on span "-- Select --" at bounding box center [267, 109] width 166 height 12
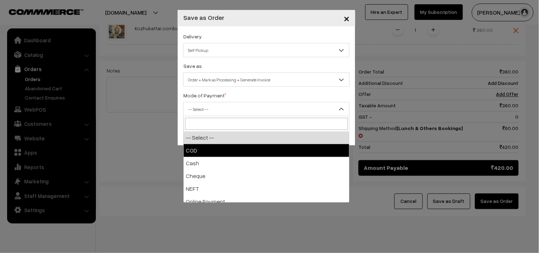
select select "2"
checkbox input "true"
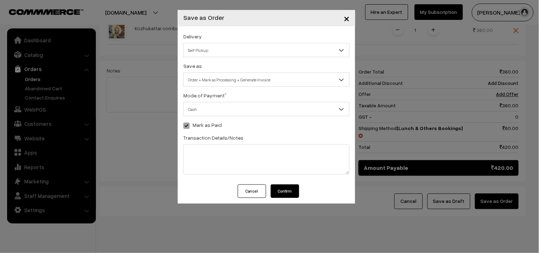
click at [289, 190] on button "Confirm" at bounding box center [285, 190] width 28 height 13
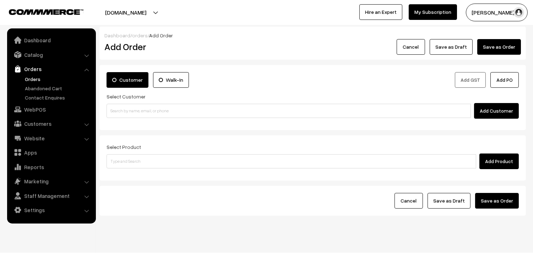
click at [39, 80] on link "Orders" at bounding box center [58, 78] width 70 height 7
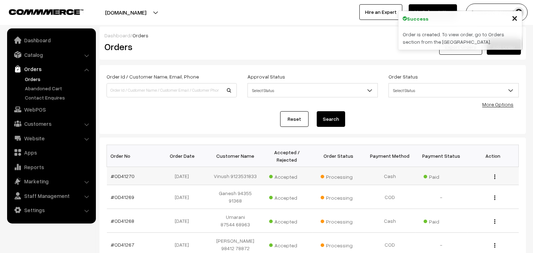
click at [123, 179] on td "#OD41270" at bounding box center [133, 176] width 52 height 18
click at [121, 179] on link "#OD41270" at bounding box center [123, 176] width 24 height 6
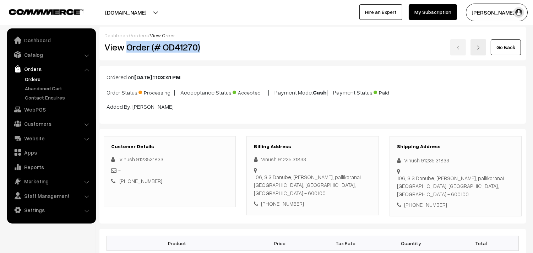
drag, startPoint x: 0, startPoint y: 0, endPoint x: 235, endPoint y: 40, distance: 238.6
click at [237, 39] on div "View Order (# OD41270)" at bounding box center [170, 47] width 142 height 16
copy h2 "Order (# OD41270)"
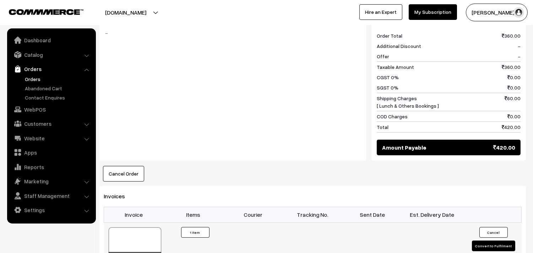
scroll to position [434, 0]
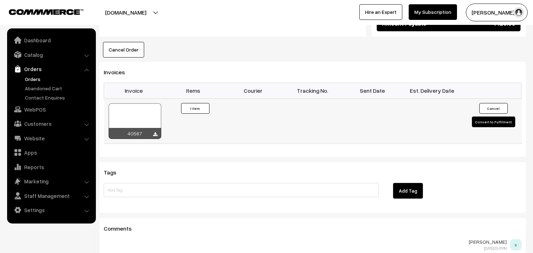
drag, startPoint x: 135, startPoint y: 93, endPoint x: 132, endPoint y: 100, distance: 7.5
click at [136, 98] on td "40567" at bounding box center [134, 120] width 60 height 45
click at [127, 112] on div at bounding box center [135, 121] width 53 height 36
click at [34, 75] on link "Orders" at bounding box center [58, 78] width 70 height 7
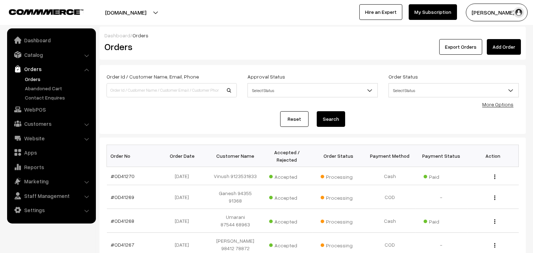
click at [37, 73] on link "Orders" at bounding box center [51, 69] width 85 height 13
click at [39, 79] on link "Orders" at bounding box center [58, 78] width 70 height 7
click at [41, 110] on link "WebPOS" at bounding box center [51, 109] width 85 height 13
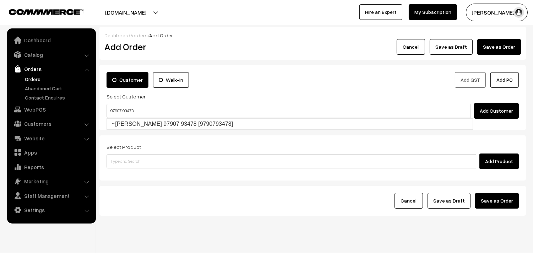
click at [125, 108] on input "97907 93478" at bounding box center [289, 111] width 364 height 14
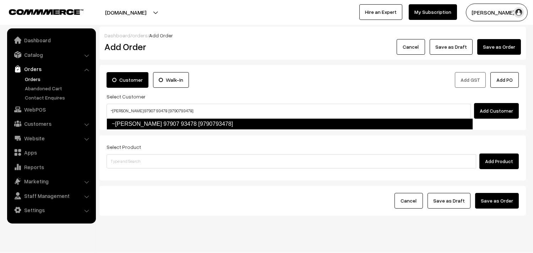
type input "~Shantha Rajagopal 97907 93478 [9790793478]"
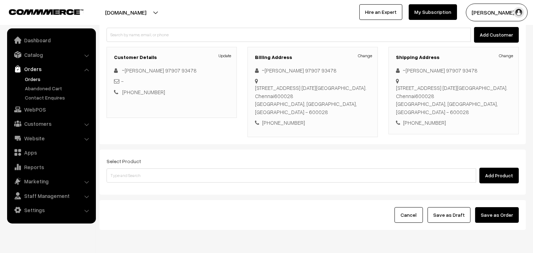
scroll to position [97, 0]
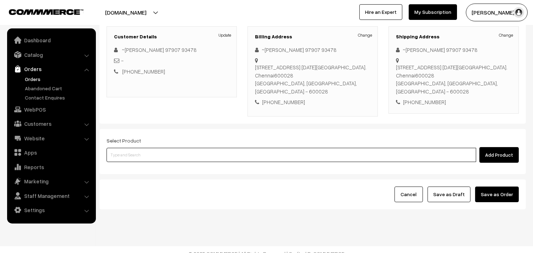
click at [251, 148] on input at bounding box center [292, 155] width 370 height 14
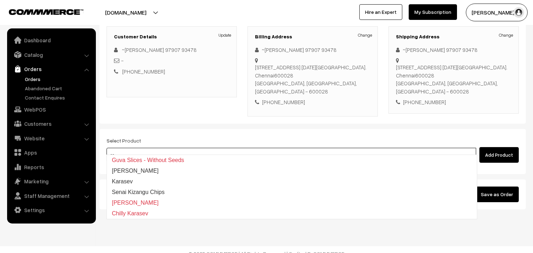
type input "set"
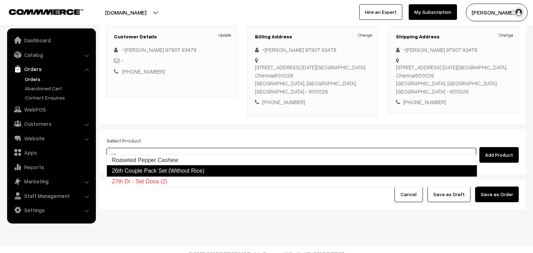
click at [170, 167] on link "26th Couple Pack Set (Without Rice)" at bounding box center [292, 170] width 371 height 11
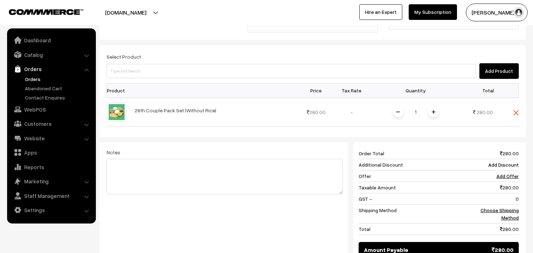
scroll to position [136, 0]
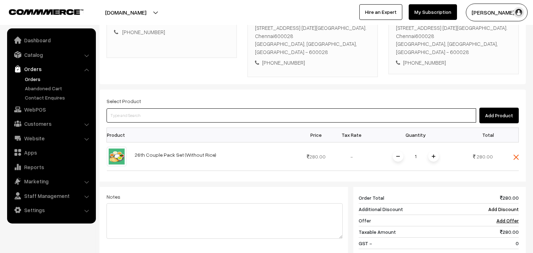
click at [195, 108] on input at bounding box center [292, 115] width 370 height 14
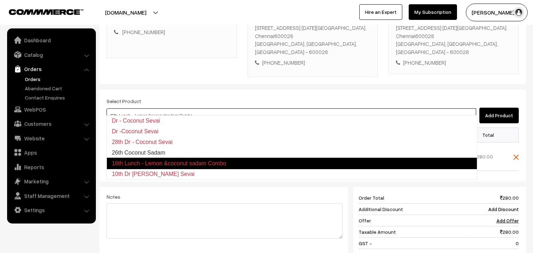
type input "26th Coconut Sadam"
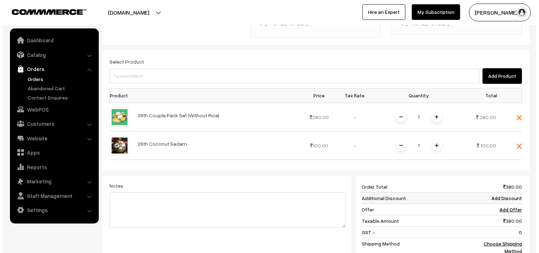
scroll to position [254, 0]
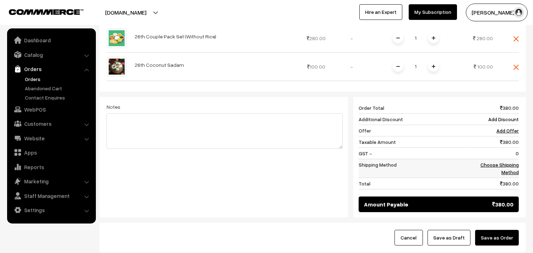
click at [514, 162] on link "Choose Shipping Method" at bounding box center [500, 168] width 38 height 13
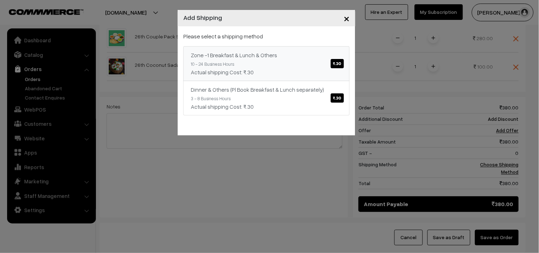
click at [301, 72] on div "Actual shipping Cost: ₹.30" at bounding box center [266, 72] width 151 height 9
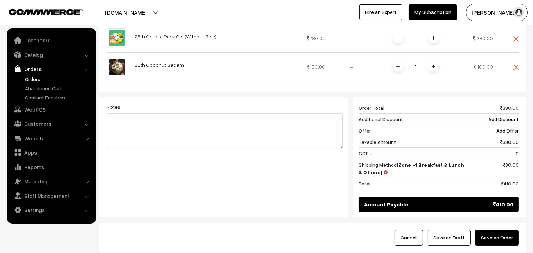
click at [507, 232] on button "Save as Order" at bounding box center [497, 238] width 44 height 16
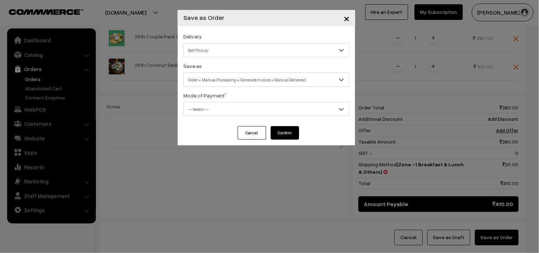
click at [196, 75] on span "Order + Mark as Processing + Generate Invoice + Mark as Delivered" at bounding box center [267, 80] width 166 height 12
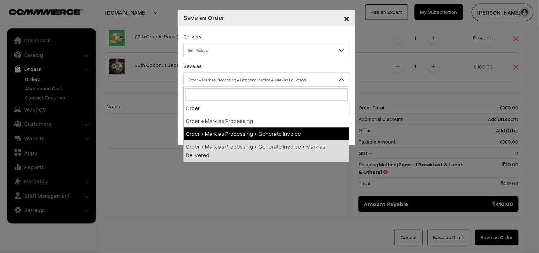
drag, startPoint x: 199, startPoint y: 135, endPoint x: 198, endPoint y: 129, distance: 5.8
select select "3"
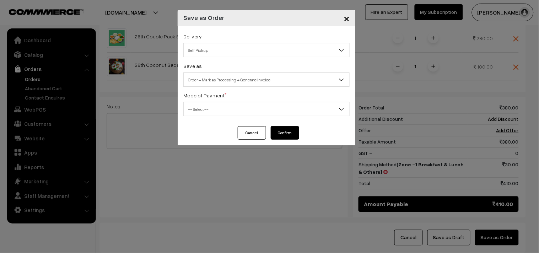
click at [199, 115] on span "-- Select --" at bounding box center [267, 109] width 166 height 12
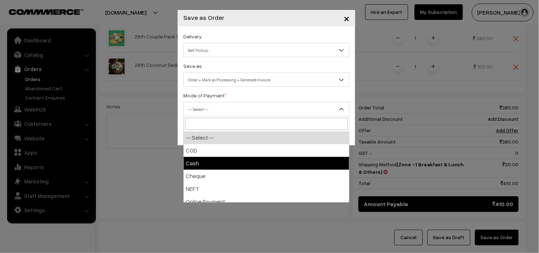
select select "2"
checkbox input "true"
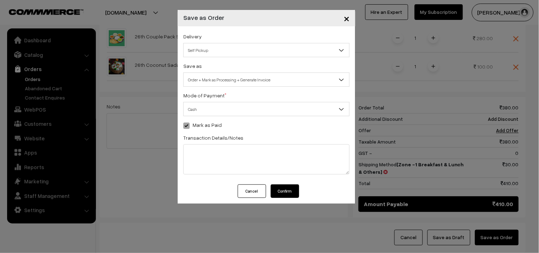
click at [289, 194] on button "Confirm" at bounding box center [285, 190] width 28 height 13
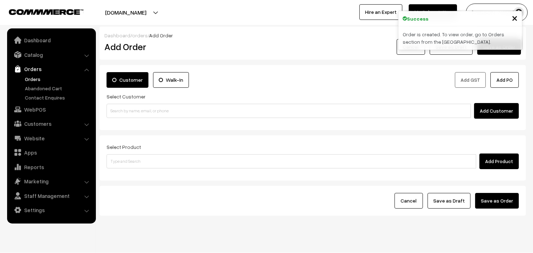
click at [34, 80] on link "Orders" at bounding box center [58, 78] width 70 height 7
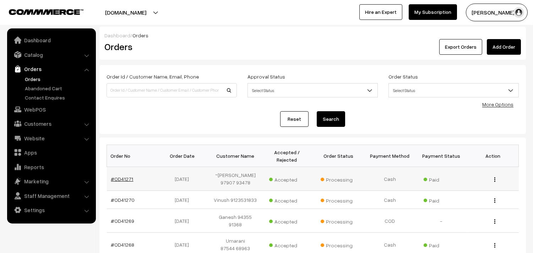
click at [125, 176] on link "#OD41271" at bounding box center [122, 179] width 22 height 6
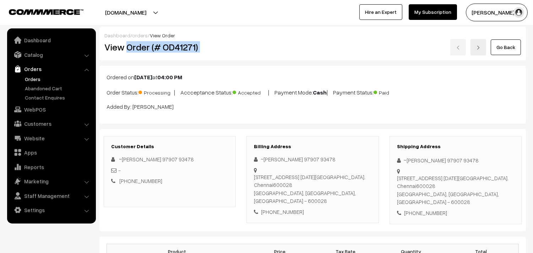
drag, startPoint x: 127, startPoint y: 47, endPoint x: 252, endPoint y: 52, distance: 125.5
click at [268, 45] on div "View Order (# OD41271) Go Back" at bounding box center [312, 47] width 427 height 16
copy div "Order (# OD41271)"
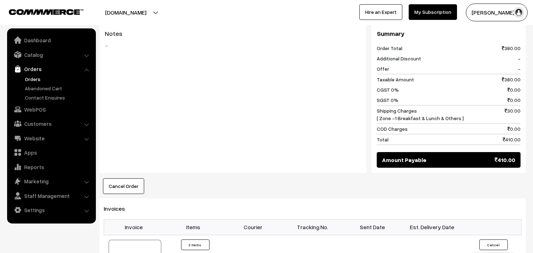
scroll to position [355, 0]
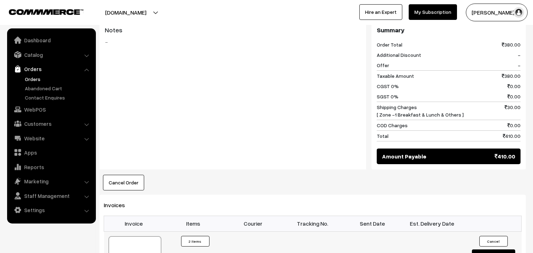
click at [136, 237] on div at bounding box center [135, 254] width 53 height 36
click at [41, 110] on link "WebPOS" at bounding box center [51, 109] width 85 height 13
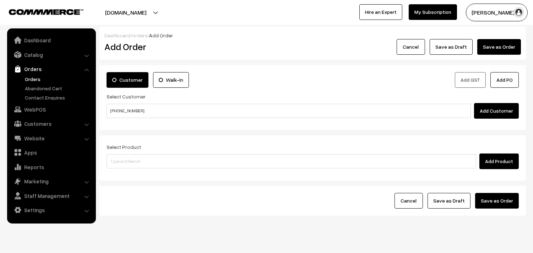
click at [126, 107] on input "[PHONE_NUMBER]" at bounding box center [289, 111] width 364 height 14
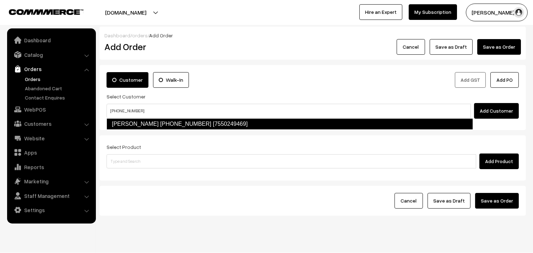
type input "+971 52 420 2499"
click at [128, 130] on div "Customer Walk-In Add GST Add PO Select Customer Add Customer" at bounding box center [312, 97] width 427 height 65
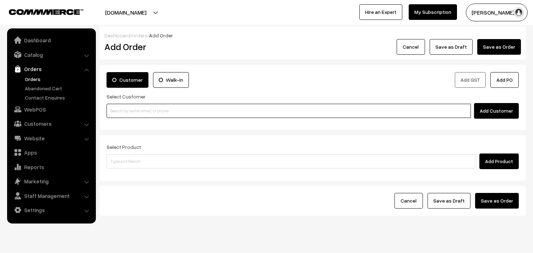
click at [139, 112] on input at bounding box center [289, 111] width 364 height 14
paste input "+971 52 420 2499"
click at [137, 122] on link "Sharanya +971 52 420 2499 [7550249469]" at bounding box center [290, 124] width 366 height 11
type input "+971 52 420 2499"
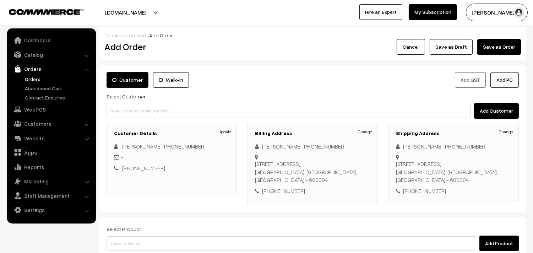
scroll to position [97, 0]
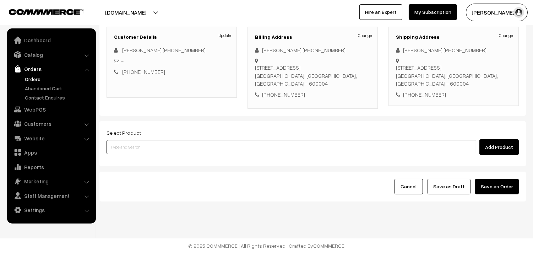
click at [185, 153] on input at bounding box center [292, 147] width 370 height 14
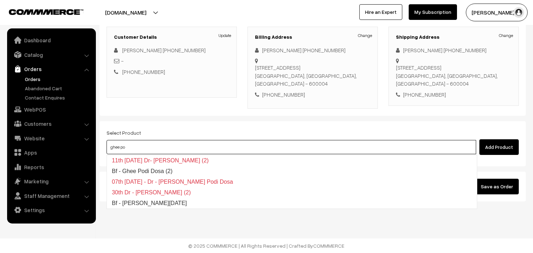
type input "Bf - Ghee Pongal"
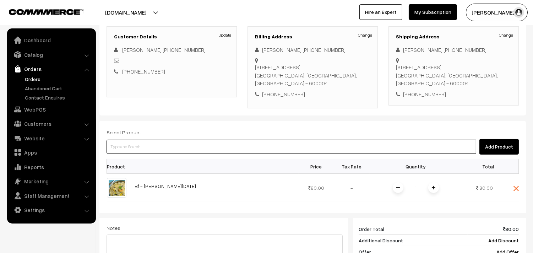
click at [185, 153] on input at bounding box center [292, 147] width 370 height 14
type input "10th Dr Coconut Sevai"
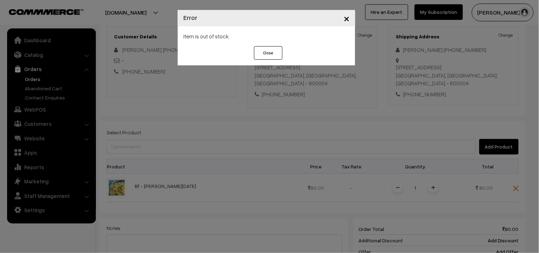
click at [185, 148] on div "× Error Item is out of stock. Close" at bounding box center [269, 126] width 539 height 253
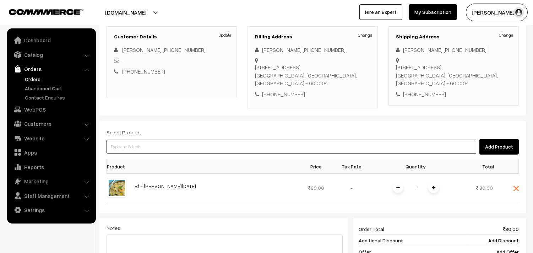
click at [187, 146] on input at bounding box center [292, 147] width 370 height 14
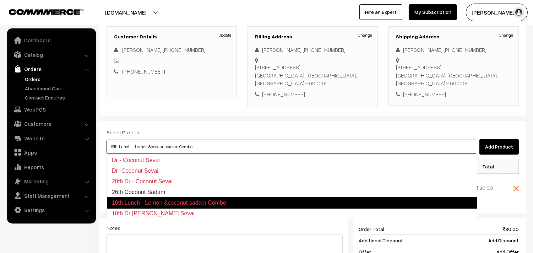
type input "26th Coconut Sadam"
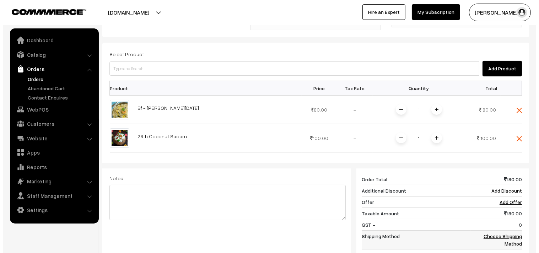
scroll to position [298, 0]
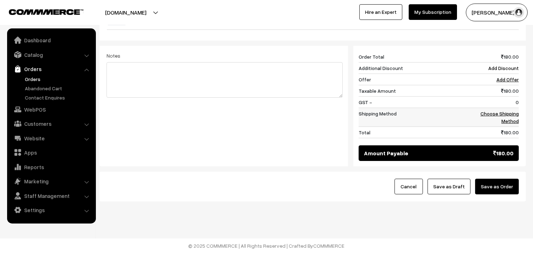
click at [513, 116] on link "Choose Shipping Method" at bounding box center [500, 116] width 38 height 13
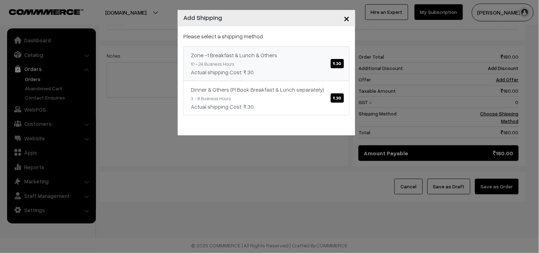
click at [306, 55] on div "Zone -1 Breakfast & Lunch & Others ₹.30" at bounding box center [266, 55] width 151 height 9
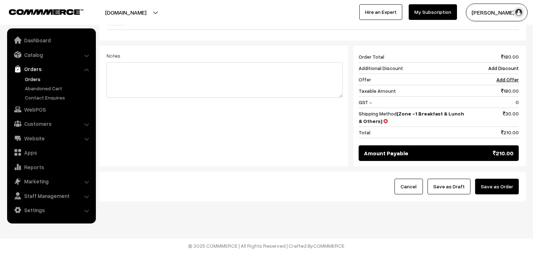
click at [492, 184] on button "Save as Order" at bounding box center [497, 187] width 44 height 16
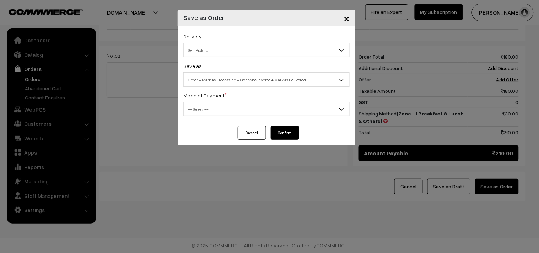
click at [256, 77] on span "Order + Mark as Processing + Generate Invoice + Mark as Delivered" at bounding box center [267, 80] width 166 height 12
click at [254, 82] on span "Order + Mark as Processing" at bounding box center [267, 80] width 166 height 12
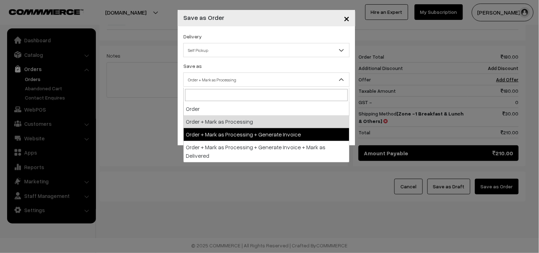
select select "3"
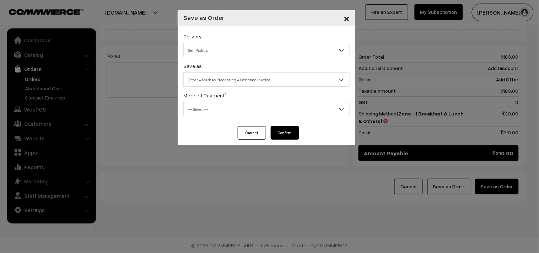
click at [240, 104] on span "-- Select --" at bounding box center [267, 109] width 166 height 12
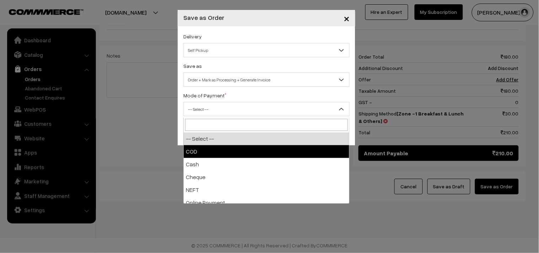
select select "1"
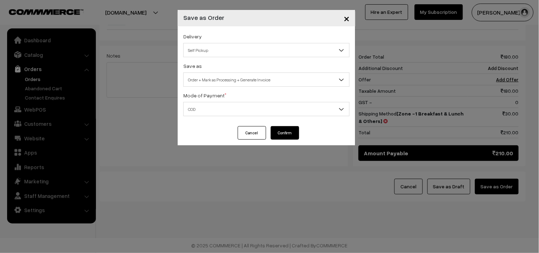
click at [289, 133] on button "Confirm" at bounding box center [285, 132] width 28 height 13
click at [218, 77] on span "Order + Mark as Processing + Generate Invoice" at bounding box center [267, 80] width 166 height 12
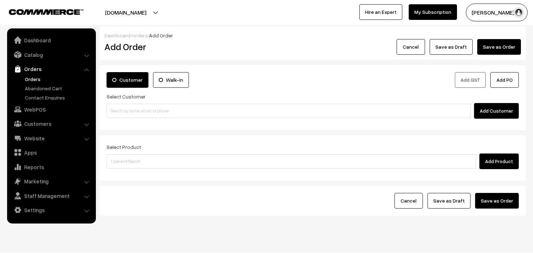
drag, startPoint x: 36, startPoint y: 80, endPoint x: 45, endPoint y: 76, distance: 9.8
click at [36, 79] on link "Orders" at bounding box center [58, 78] width 70 height 7
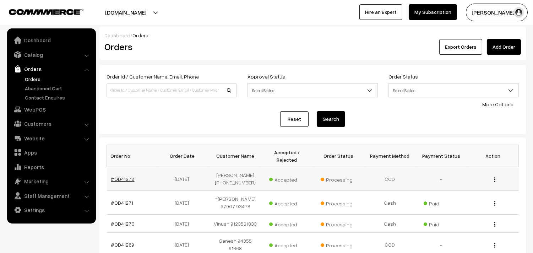
click at [126, 181] on link "#OD41272" at bounding box center [122, 179] width 23 height 6
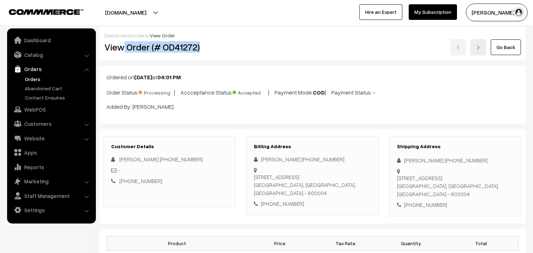
drag, startPoint x: 175, startPoint y: 45, endPoint x: 258, endPoint y: 45, distance: 82.8
click at [258, 45] on div "View Order (# OD41272) Go Back" at bounding box center [312, 47] width 427 height 16
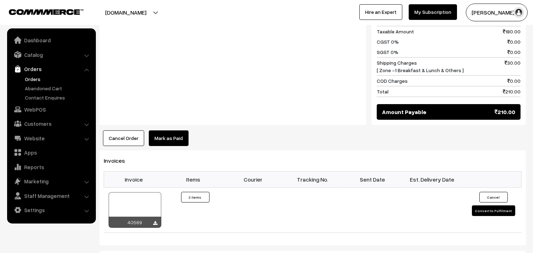
scroll to position [395, 0]
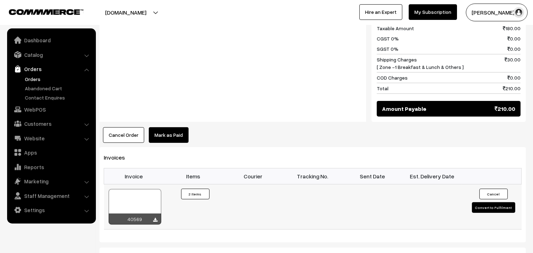
click at [147, 197] on div at bounding box center [135, 207] width 53 height 36
click at [38, 75] on link "Orders" at bounding box center [58, 78] width 70 height 7
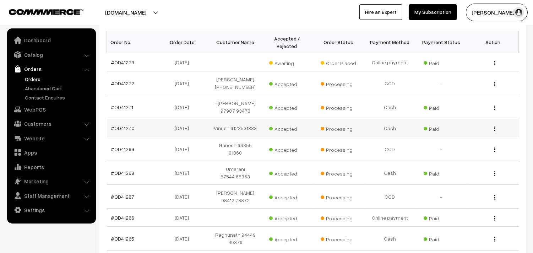
scroll to position [158, 0]
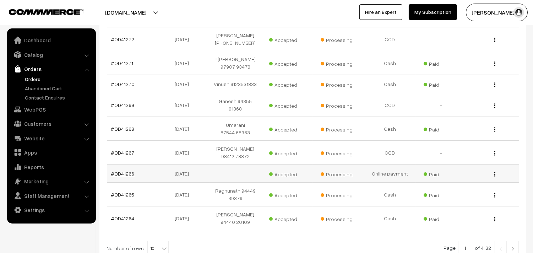
click at [128, 171] on link "#OD41266" at bounding box center [122, 174] width 23 height 6
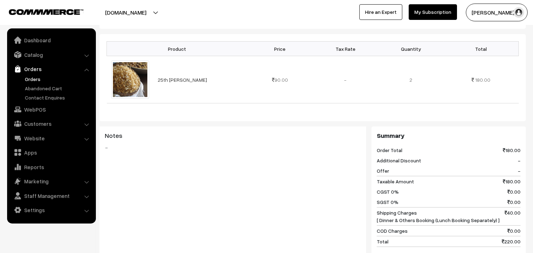
scroll to position [197, 0]
click at [36, 80] on link "Orders" at bounding box center [58, 78] width 70 height 7
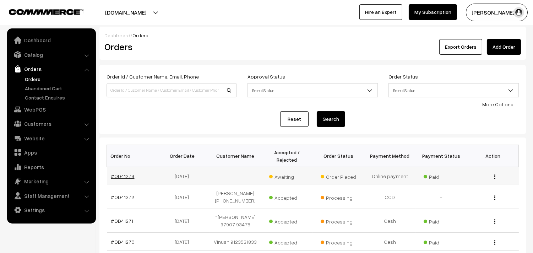
click at [127, 173] on link "#OD41273" at bounding box center [122, 176] width 23 height 6
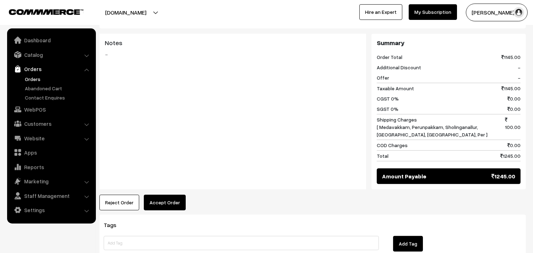
click at [161, 202] on button "Accept Order" at bounding box center [165, 203] width 42 height 16
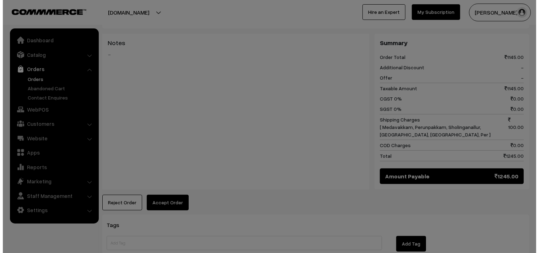
scroll to position [476, 0]
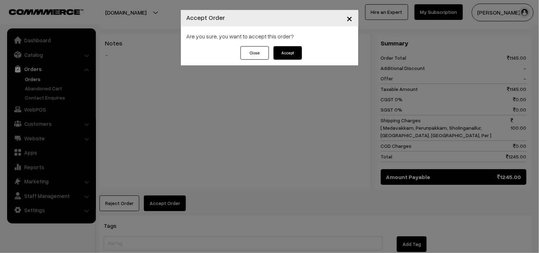
click at [291, 60] on div "Close Accept" at bounding box center [270, 55] width 178 height 19
click at [287, 51] on button "Accept" at bounding box center [288, 52] width 28 height 13
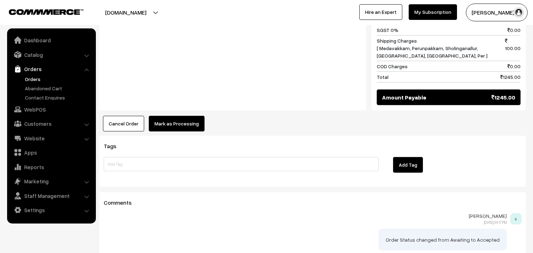
click at [178, 121] on button "Mark as Processing" at bounding box center [177, 124] width 56 height 16
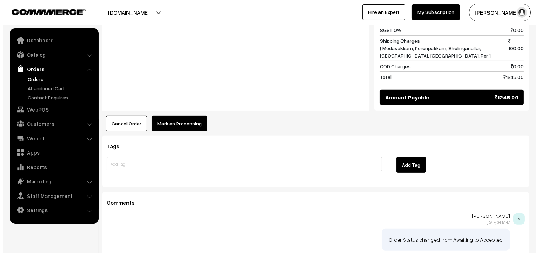
scroll to position [556, 0]
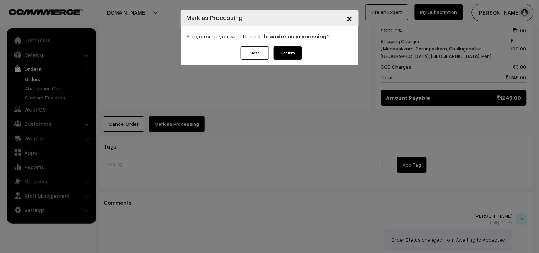
click at [297, 51] on button "Confirm" at bounding box center [288, 52] width 28 height 13
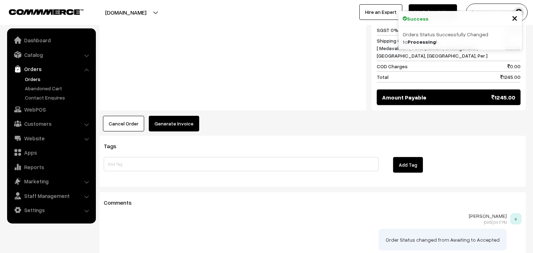
click at [173, 126] on button "Generate Invoice" at bounding box center [174, 124] width 50 height 16
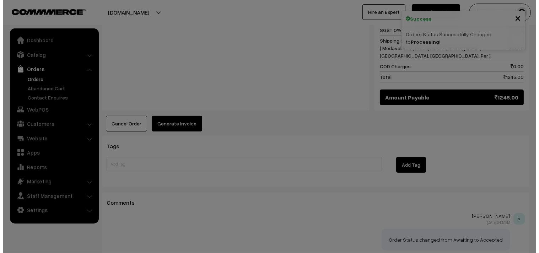
scroll to position [556, 0]
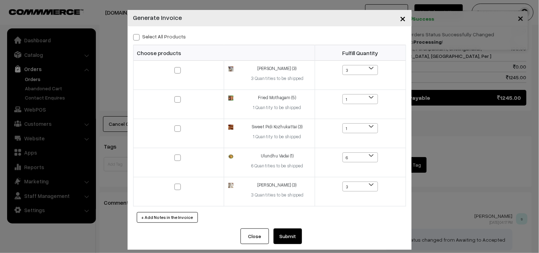
click at [158, 33] on label "Select All Products" at bounding box center [159, 36] width 53 height 7
click at [138, 34] on input "Select All Products" at bounding box center [135, 36] width 5 height 5
checkbox input "true"
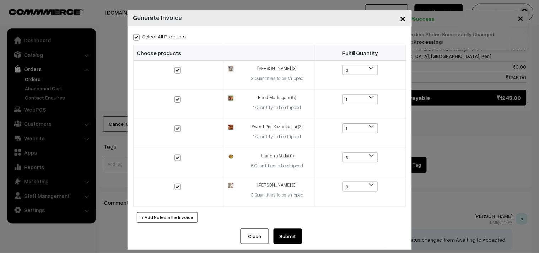
checkbox input "true"
click at [275, 238] on button "Submit" at bounding box center [288, 236] width 28 height 16
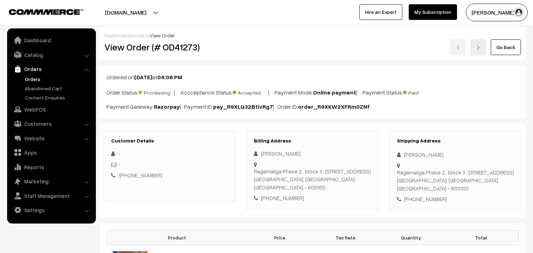
scroll to position [552, 0]
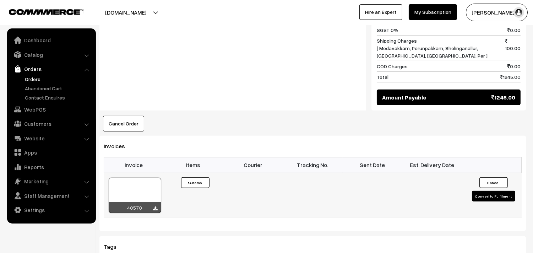
click at [133, 191] on div at bounding box center [135, 196] width 53 height 36
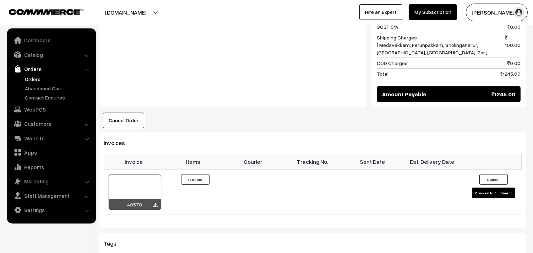
click at [31, 77] on link "Orders" at bounding box center [58, 78] width 70 height 7
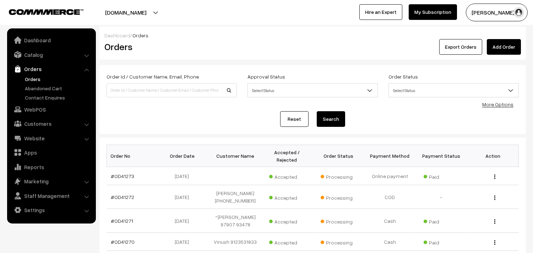
click at [34, 79] on link "Orders" at bounding box center [58, 78] width 70 height 7
click at [38, 85] on link "Abandoned Cart" at bounding box center [58, 88] width 70 height 7
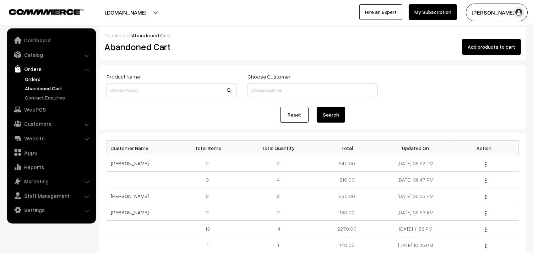
click at [34, 81] on link "Orders" at bounding box center [58, 78] width 70 height 7
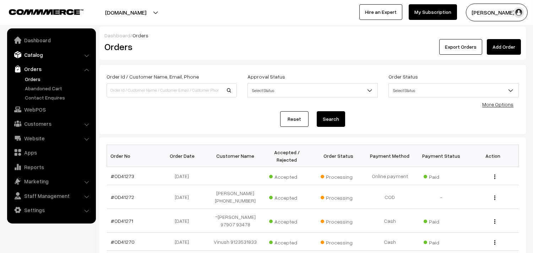
click at [36, 56] on link "Catalog" at bounding box center [51, 54] width 85 height 13
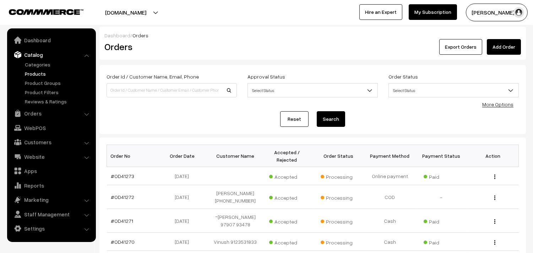
click at [47, 72] on link "Products" at bounding box center [58, 73] width 70 height 7
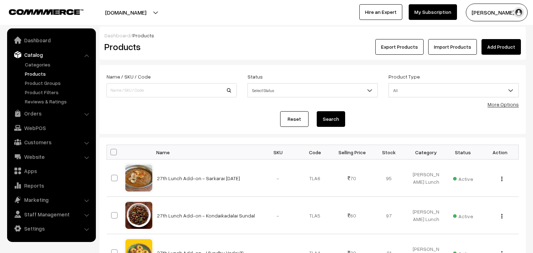
click at [494, 50] on link "Add Product" at bounding box center [501, 47] width 39 height 16
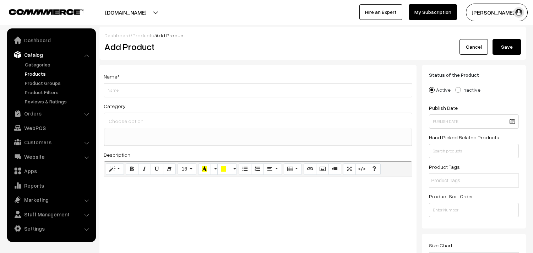
select select
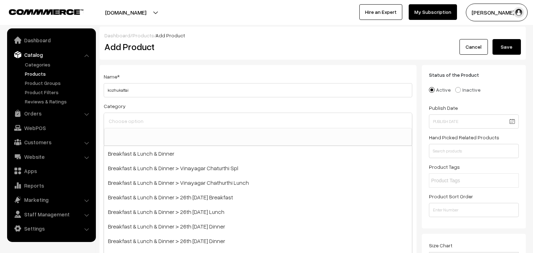
click at [140, 118] on input at bounding box center [258, 121] width 302 height 10
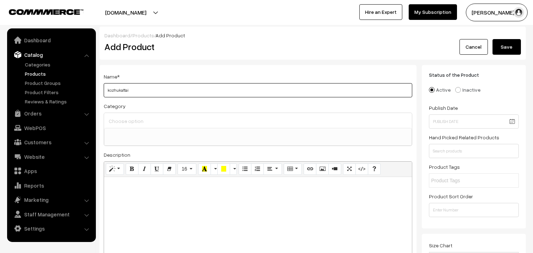
click at [167, 94] on input "kozhukattai" at bounding box center [258, 90] width 309 height 14
click at [167, 90] on input "kozhukattai" at bounding box center [258, 90] width 309 height 14
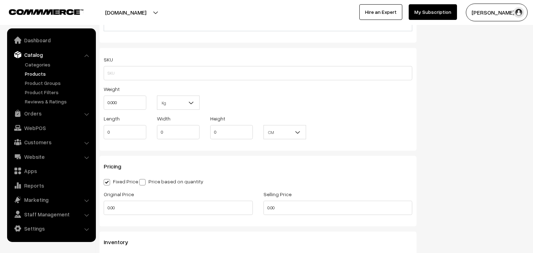
scroll to position [434, 0]
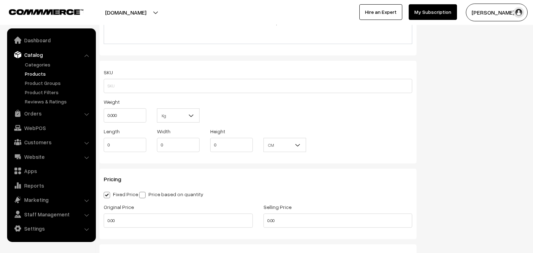
type input "kozhukattai 160pcs"
drag, startPoint x: 296, startPoint y: 217, endPoint x: 191, endPoint y: 221, distance: 105.6
click at [196, 222] on div "Original Price 0.00 Selling Price 0.00" at bounding box center [257, 216] width 319 height 29
type input "4000"
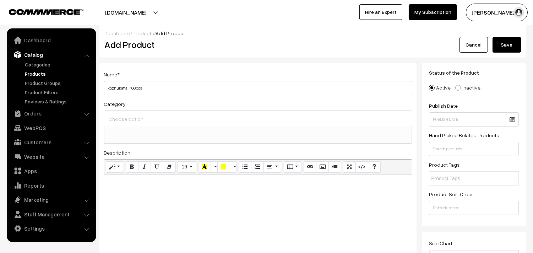
scroll to position [0, 0]
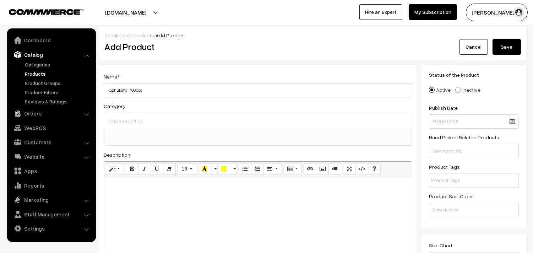
click at [507, 52] on button "Save" at bounding box center [507, 47] width 28 height 16
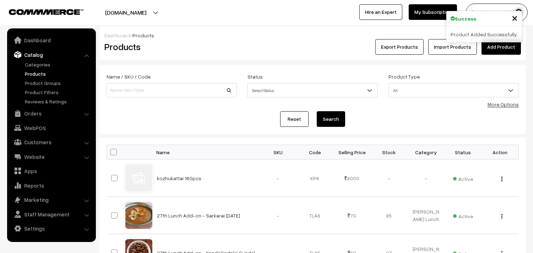
click at [502, 44] on link "Add Product" at bounding box center [501, 47] width 39 height 16
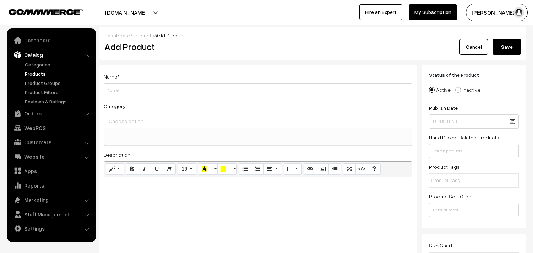
select select
click at [161, 94] on input "Weight" at bounding box center [258, 90] width 309 height 14
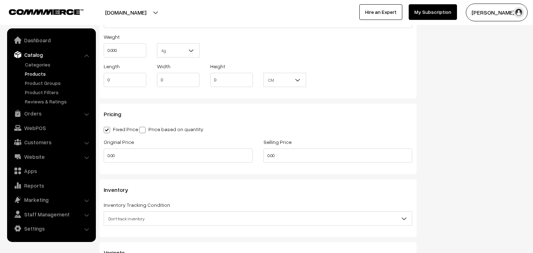
scroll to position [513, 0]
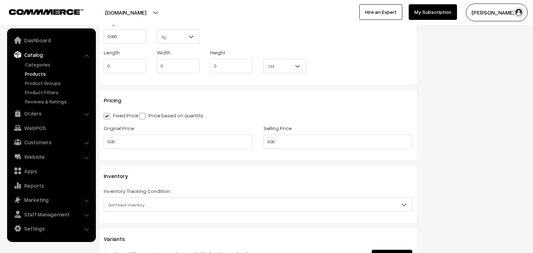
type input "sundal -4kg"
drag, startPoint x: 297, startPoint y: 136, endPoint x: 302, endPoint y: 139, distance: 6.0
click at [299, 138] on input "0.00" at bounding box center [338, 142] width 149 height 14
drag, startPoint x: 223, startPoint y: 143, endPoint x: 159, endPoint y: 143, distance: 63.9
click at [162, 143] on div "Original Price 0.00 Selling Price 0.00" at bounding box center [257, 138] width 319 height 29
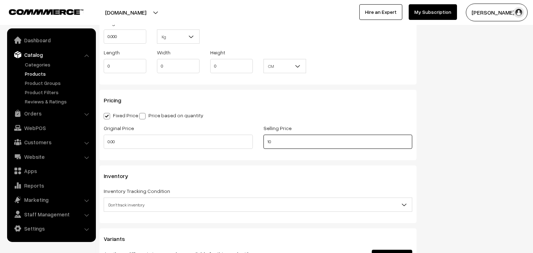
type input "1"
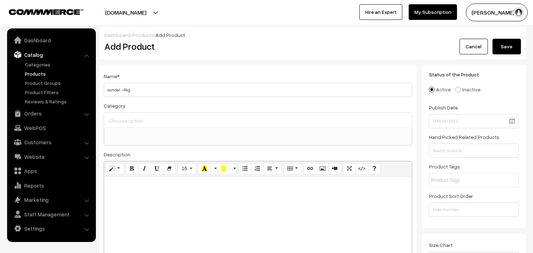
scroll to position [0, 0]
type input "4000"
click at [513, 43] on button "Save" at bounding box center [507, 47] width 28 height 16
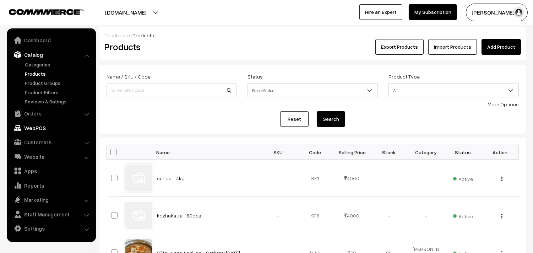
click at [47, 110] on link "Orders" at bounding box center [51, 113] width 85 height 13
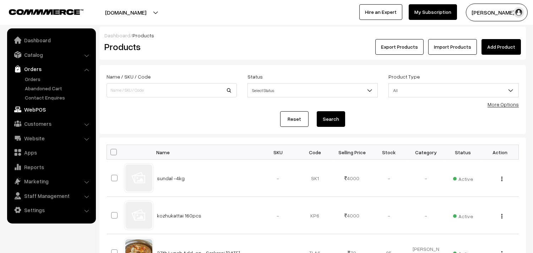
click at [33, 111] on link "WebPOS" at bounding box center [51, 109] width 85 height 13
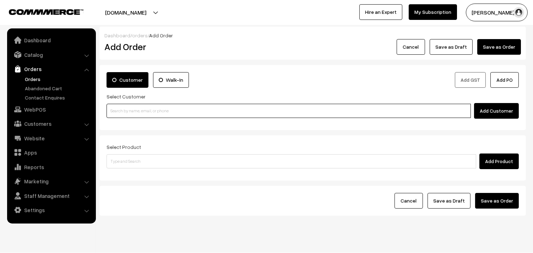
click at [149, 109] on input at bounding box center [289, 111] width 364 height 14
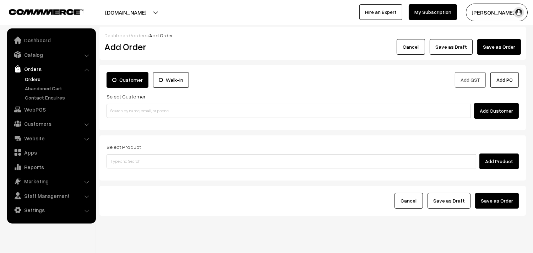
click at [173, 75] on label "Walk-In" at bounding box center [171, 80] width 36 height 16
click at [0, 0] on input "Walk-In" at bounding box center [0, 0] width 0 height 0
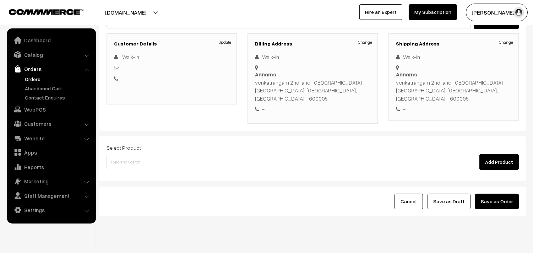
scroll to position [90, 0]
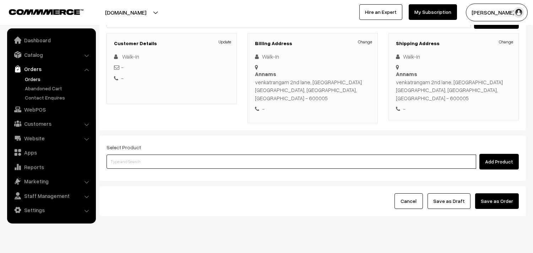
click at [205, 155] on input at bounding box center [292, 162] width 370 height 14
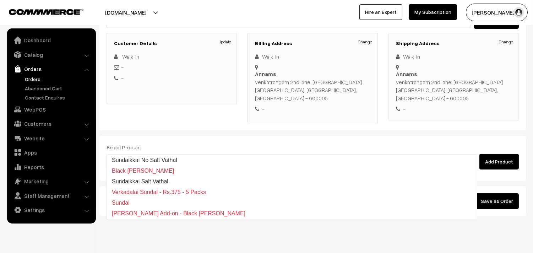
type input "sundal"
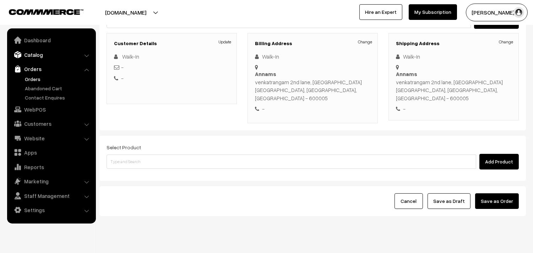
drag, startPoint x: 51, startPoint y: 56, endPoint x: 45, endPoint y: 56, distance: 5.3
click at [50, 56] on link "Catalog" at bounding box center [51, 54] width 85 height 13
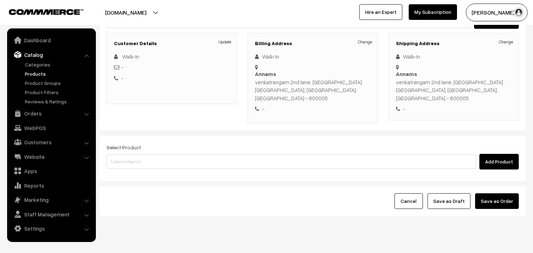
click at [39, 75] on link "Products" at bounding box center [58, 73] width 70 height 7
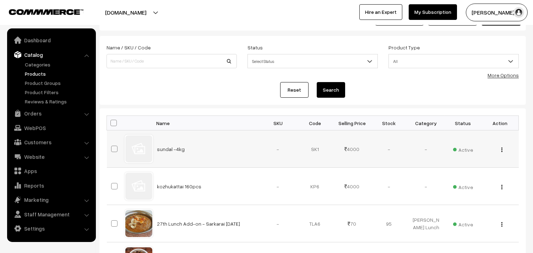
scroll to position [39, 0]
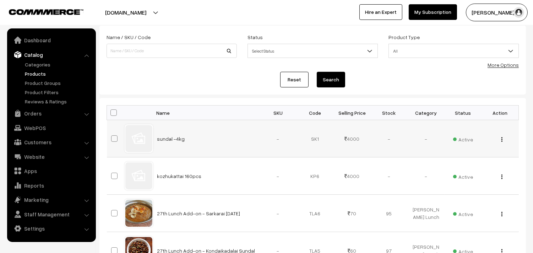
drag, startPoint x: 157, startPoint y: 142, endPoint x: 204, endPoint y: 141, distance: 47.3
click at [205, 142] on td "sundal -4kg" at bounding box center [206, 138] width 107 height 37
copy link "sundal -4kg"
drag, startPoint x: 34, startPoint y: 127, endPoint x: 55, endPoint y: 144, distance: 27.1
click at [33, 127] on link "WebPOS" at bounding box center [51, 127] width 85 height 13
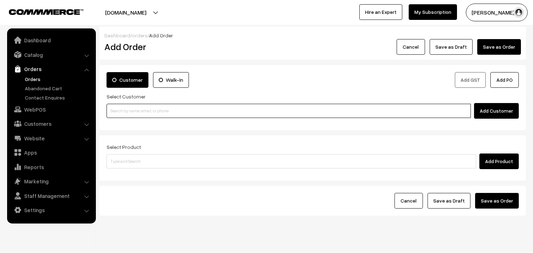
click at [153, 108] on input at bounding box center [289, 111] width 364 height 14
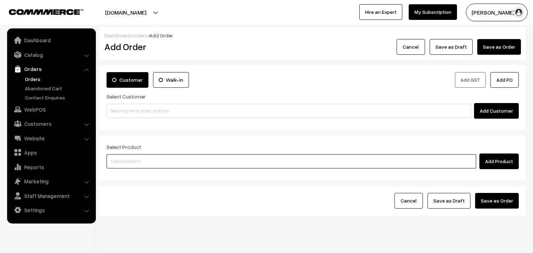
click at [144, 162] on input at bounding box center [292, 161] width 370 height 14
paste input "sundal -4kg"
click at [124, 162] on input "sundal -4kg" at bounding box center [292, 161] width 370 height 14
type input "sundal -4kg"
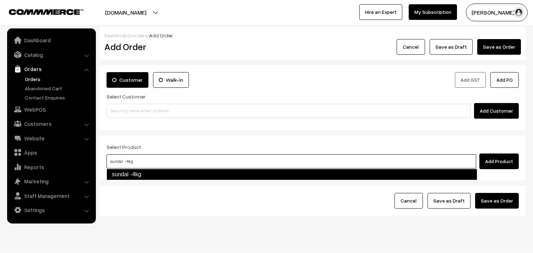
click at [128, 174] on link "sundal -4kg" at bounding box center [292, 174] width 371 height 11
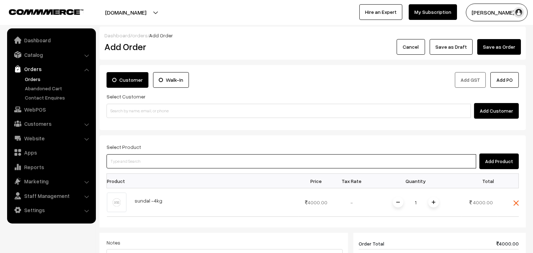
click at [156, 157] on input at bounding box center [292, 161] width 370 height 14
click at [151, 161] on input at bounding box center [292, 161] width 370 height 14
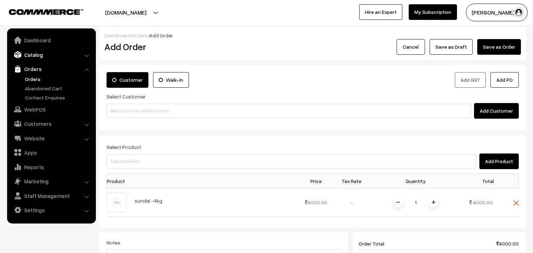
click at [42, 56] on link "Catalog" at bounding box center [51, 54] width 85 height 13
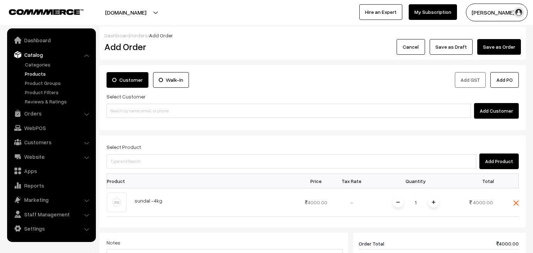
click at [40, 74] on link "Products" at bounding box center [58, 73] width 70 height 7
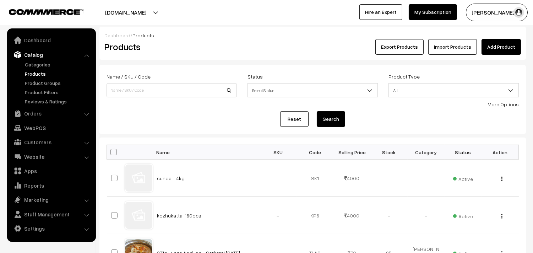
drag, startPoint x: 155, startPoint y: 180, endPoint x: 158, endPoint y: 95, distance: 85.3
click at [204, 182] on td "sundal -4kg" at bounding box center [206, 177] width 107 height 37
copy link "sundal -4kg"
drag, startPoint x: 153, startPoint y: 221, endPoint x: 180, endPoint y: 210, distance: 29.0
click at [206, 218] on td "kozhukattai 160pcs" at bounding box center [206, 215] width 107 height 37
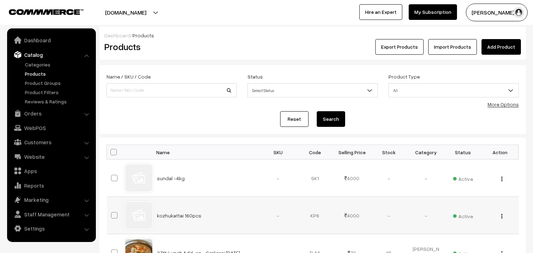
copy link "kozhukattai 160pcs"
click at [461, 182] on span "Active" at bounding box center [463, 177] width 20 height 9
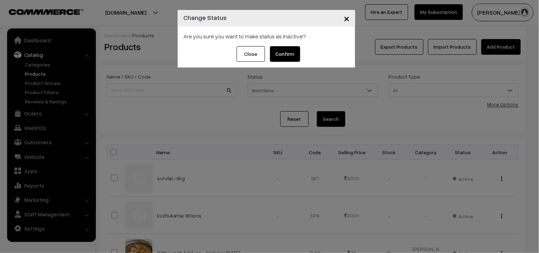
click at [294, 59] on button "Confirm" at bounding box center [285, 54] width 30 height 16
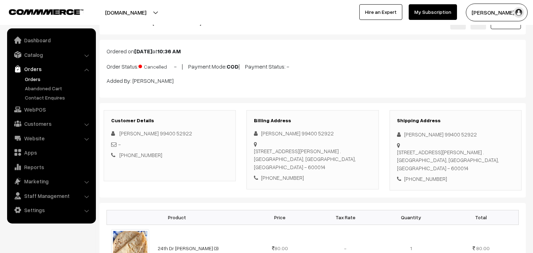
scroll to position [39, 0]
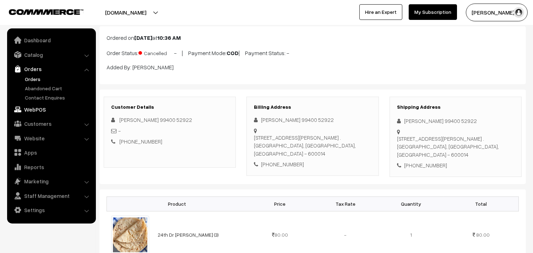
click at [34, 111] on link "WebPOS" at bounding box center [51, 109] width 85 height 13
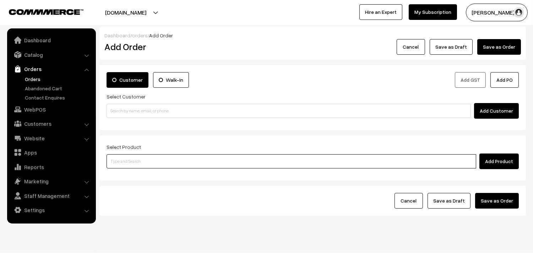
click at [140, 161] on input at bounding box center [292, 161] width 370 height 14
paste input "sundal -4kg"
click at [123, 163] on input "sundal -4kg" at bounding box center [292, 161] width 370 height 14
type input "sundal -4kg"
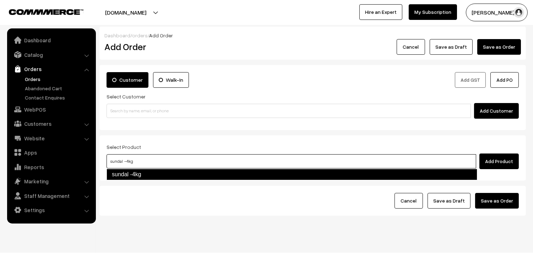
click at [127, 173] on link "sundal -4kg" at bounding box center [292, 174] width 371 height 11
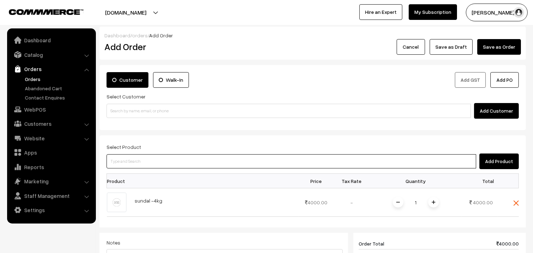
click at [136, 166] on input at bounding box center [292, 161] width 370 height 14
type input "kozhau"
click at [137, 160] on input at bounding box center [292, 161] width 370 height 14
paste input "kozhukattai 160pcs"
click at [132, 161] on input "kozhukattai 160pcs" at bounding box center [292, 161] width 370 height 14
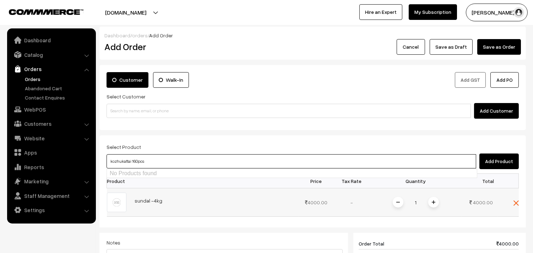
type input "kozhukattai 160pcs"
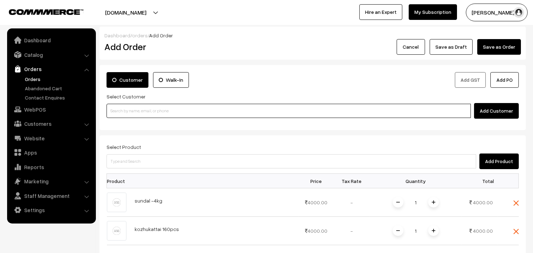
click at [209, 113] on input at bounding box center [289, 111] width 364 height 14
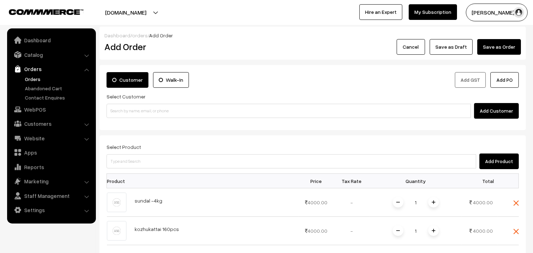
click at [161, 80] on label "Walk-In" at bounding box center [171, 80] width 36 height 16
click at [0, 0] on input "Walk-In" at bounding box center [0, 0] width 0 height 0
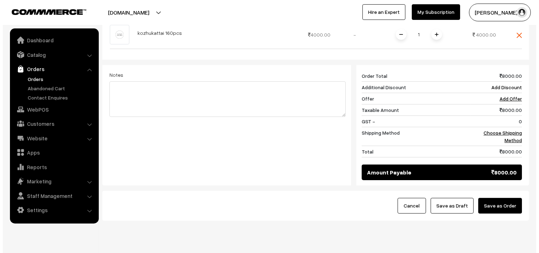
scroll to position [292, 0]
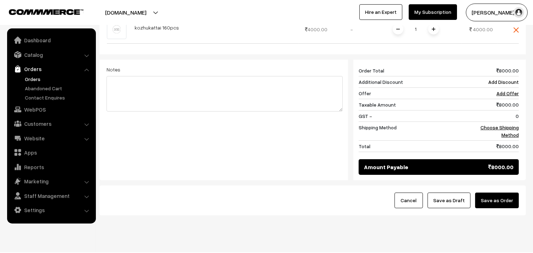
click at [509, 193] on button "Save as Order" at bounding box center [497, 201] width 44 height 16
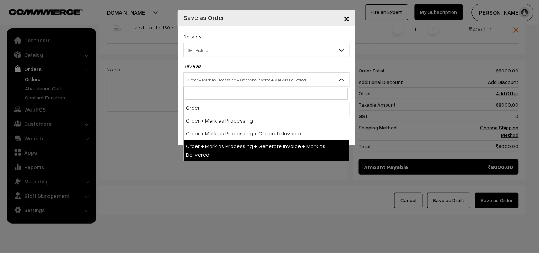
click at [252, 82] on span "Order + Mark as Processing + Generate Invoice + Mark as Delivered" at bounding box center [267, 80] width 166 height 12
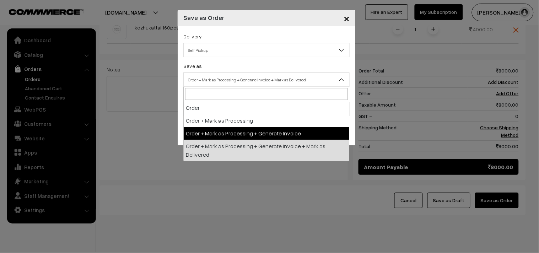
drag, startPoint x: 236, startPoint y: 134, endPoint x: 217, endPoint y: 118, distance: 24.5
select select "3"
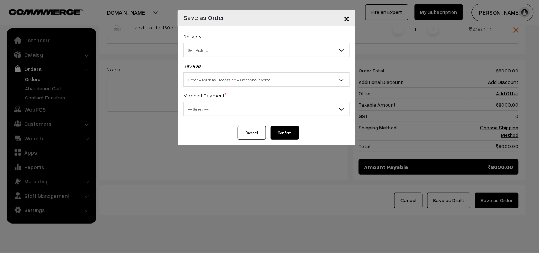
click at [214, 111] on span "-- Select --" at bounding box center [267, 109] width 166 height 12
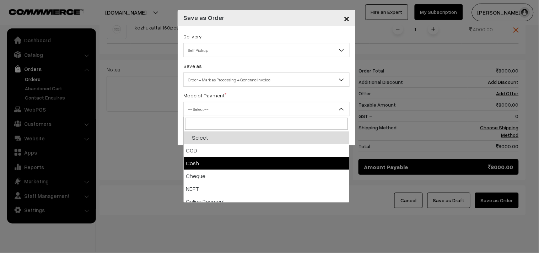
select select "2"
checkbox input "true"
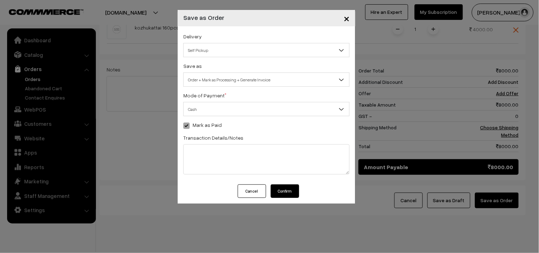
click at [295, 189] on button "Confirm" at bounding box center [285, 190] width 28 height 13
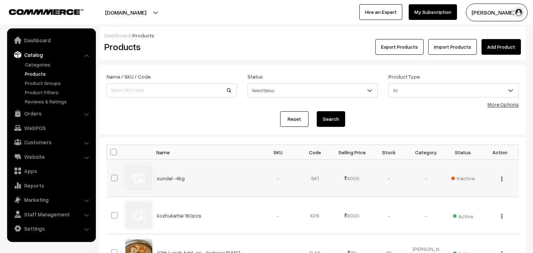
click at [502, 178] on img "button" at bounding box center [502, 179] width 1 height 5
click at [467, 217] on link "Delete" at bounding box center [470, 220] width 60 height 16
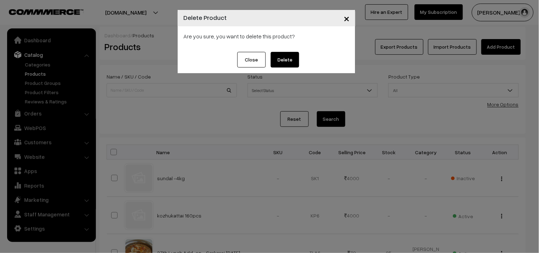
click at [278, 57] on button "Delete" at bounding box center [285, 60] width 28 height 16
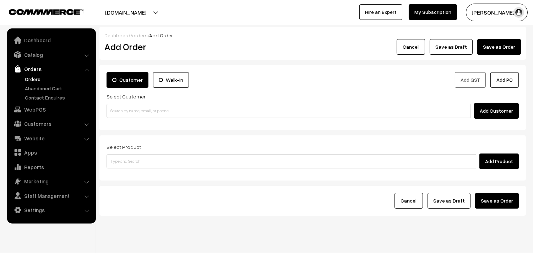
click at [38, 79] on link "Orders" at bounding box center [58, 78] width 70 height 7
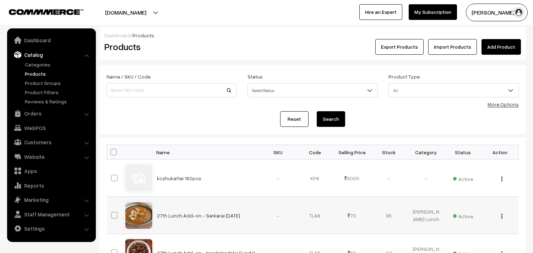
click at [502, 214] on img "button" at bounding box center [502, 216] width 1 height 5
click at [500, 177] on div "View Edit Delete" at bounding box center [500, 177] width 28 height 7
click at [503, 180] on button "button" at bounding box center [502, 179] width 2 height 6
click at [465, 222] on link "Delete" at bounding box center [470, 220] width 60 height 16
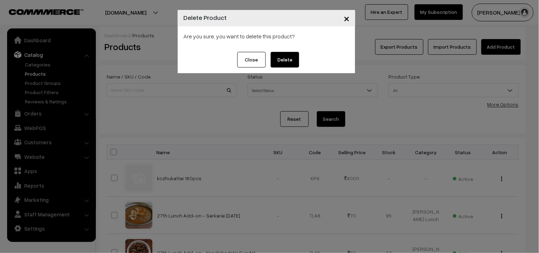
click at [288, 61] on button "Delete" at bounding box center [285, 60] width 28 height 16
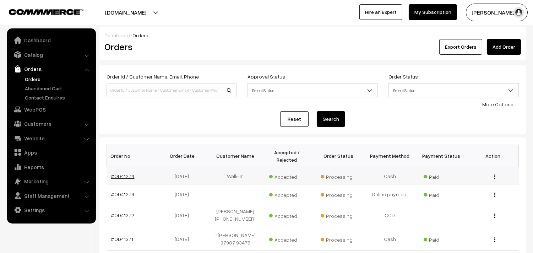
click at [130, 176] on link "#OD41274" at bounding box center [122, 176] width 23 height 6
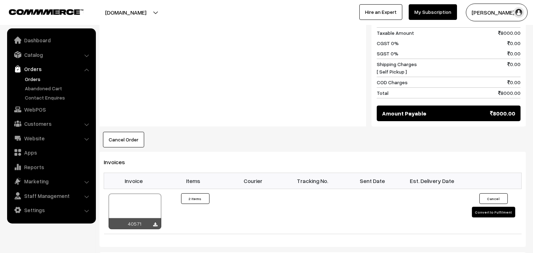
scroll to position [513, 0]
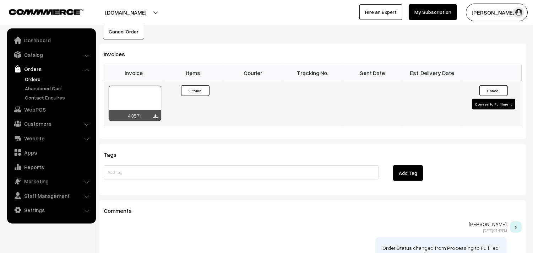
click at [145, 86] on div at bounding box center [135, 104] width 53 height 36
